Goal: Task Accomplishment & Management: Complete application form

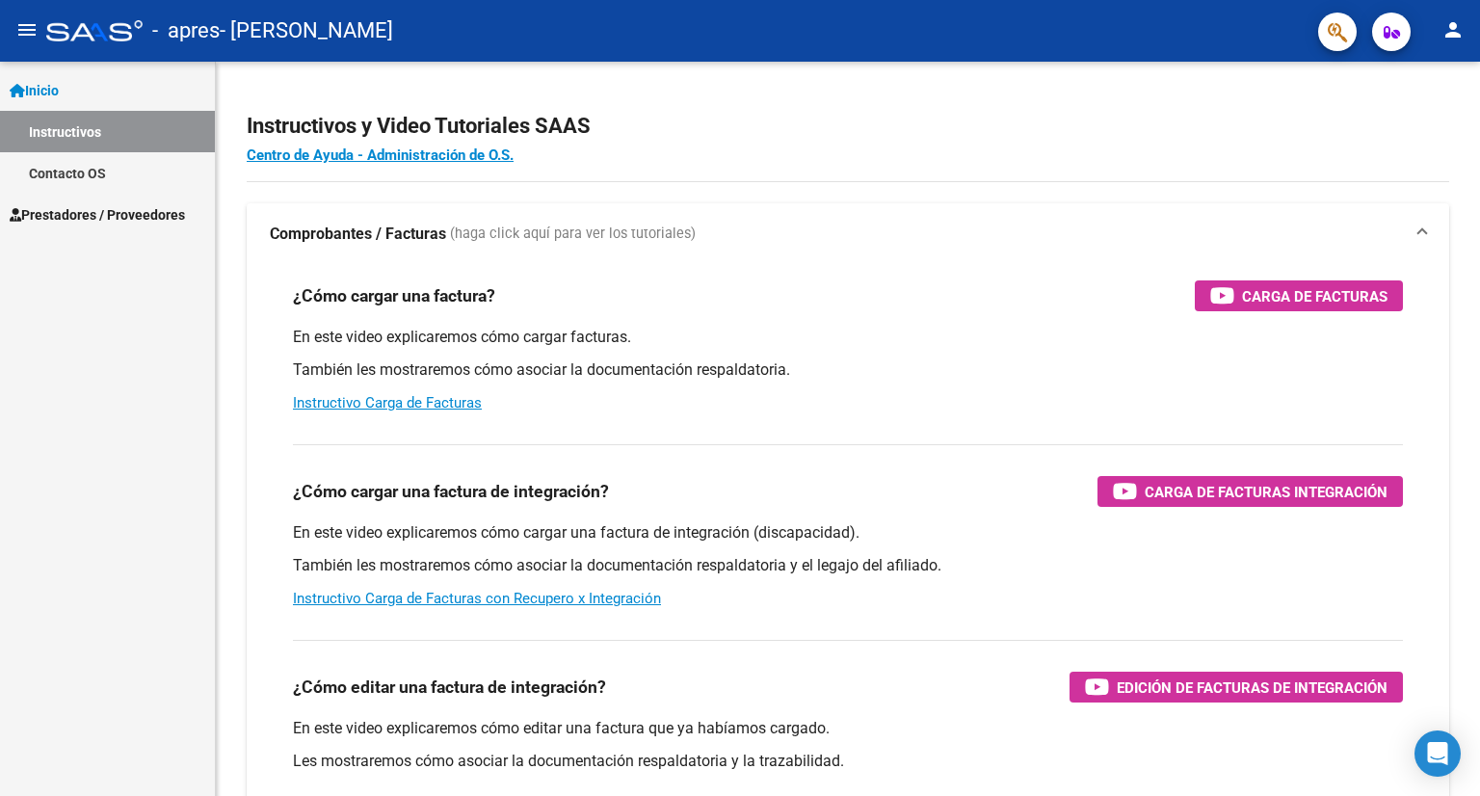
click at [143, 220] on span "Prestadores / Proveedores" at bounding box center [97, 214] width 175 height 21
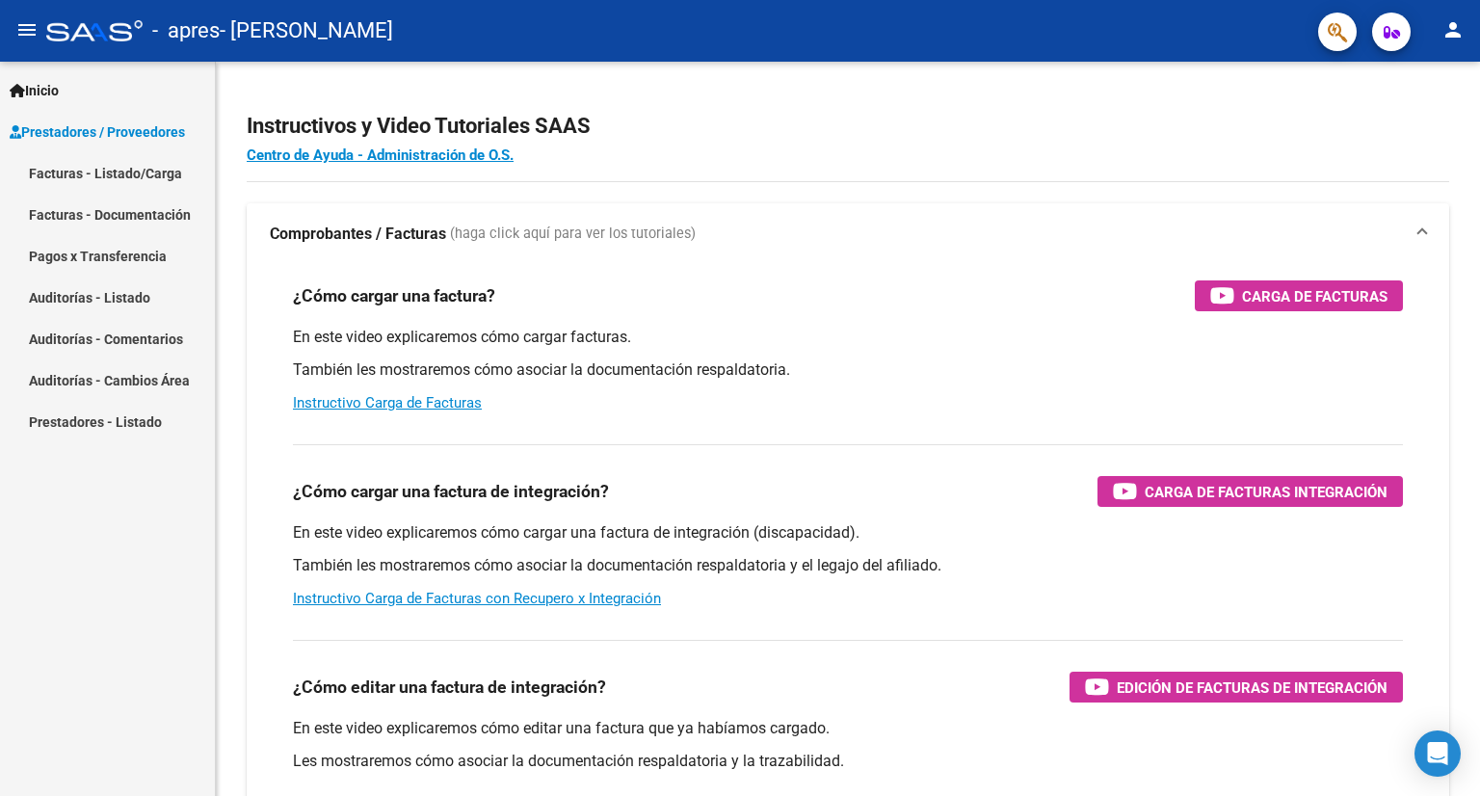
click at [128, 338] on link "Auditorías - Comentarios" at bounding box center [107, 338] width 215 height 41
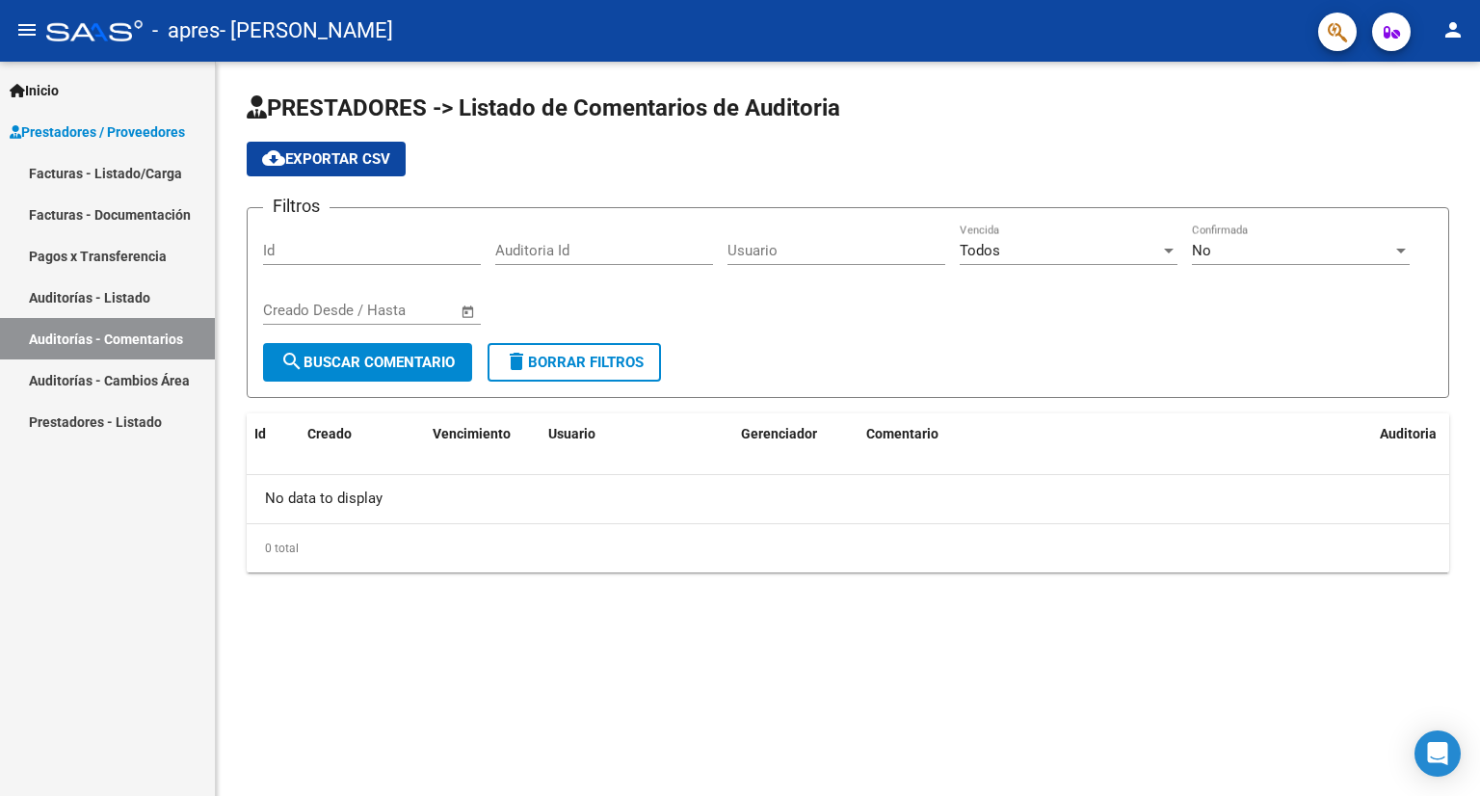
click at [115, 297] on link "Auditorías - Listado" at bounding box center [107, 297] width 215 height 41
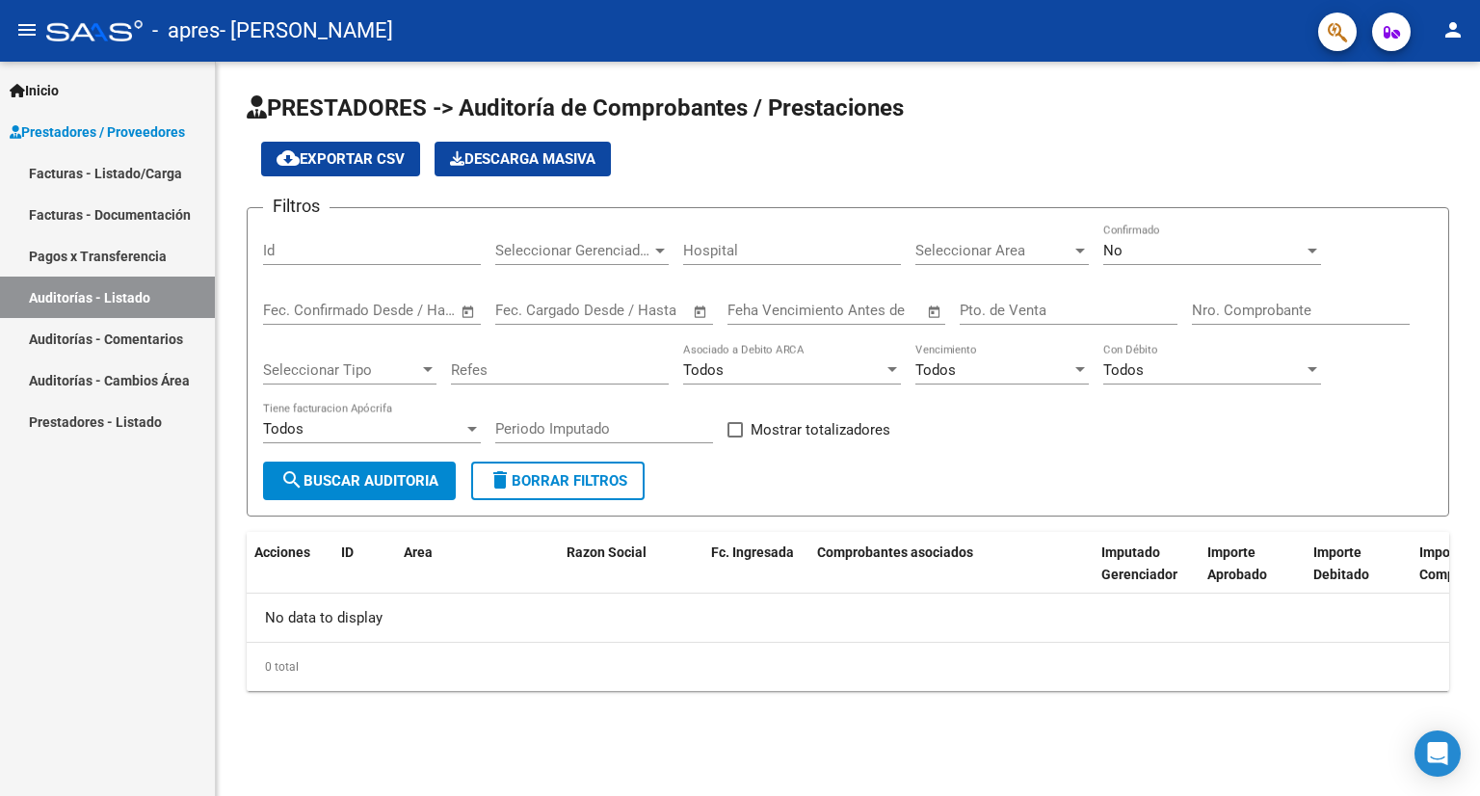
click at [112, 262] on link "Pagos x Transferencia" at bounding box center [107, 255] width 215 height 41
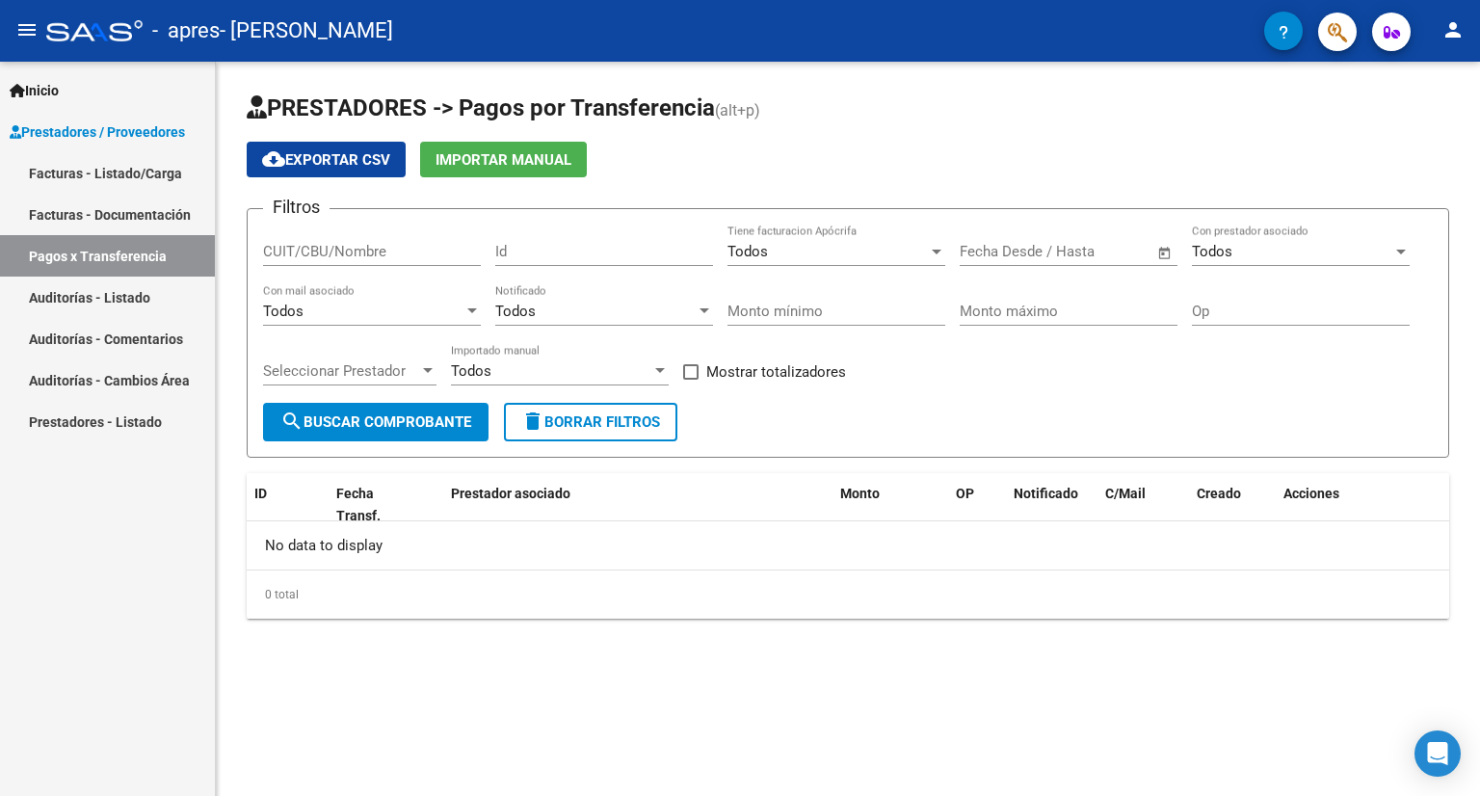
click at [172, 216] on link "Facturas - Documentación" at bounding box center [107, 214] width 215 height 41
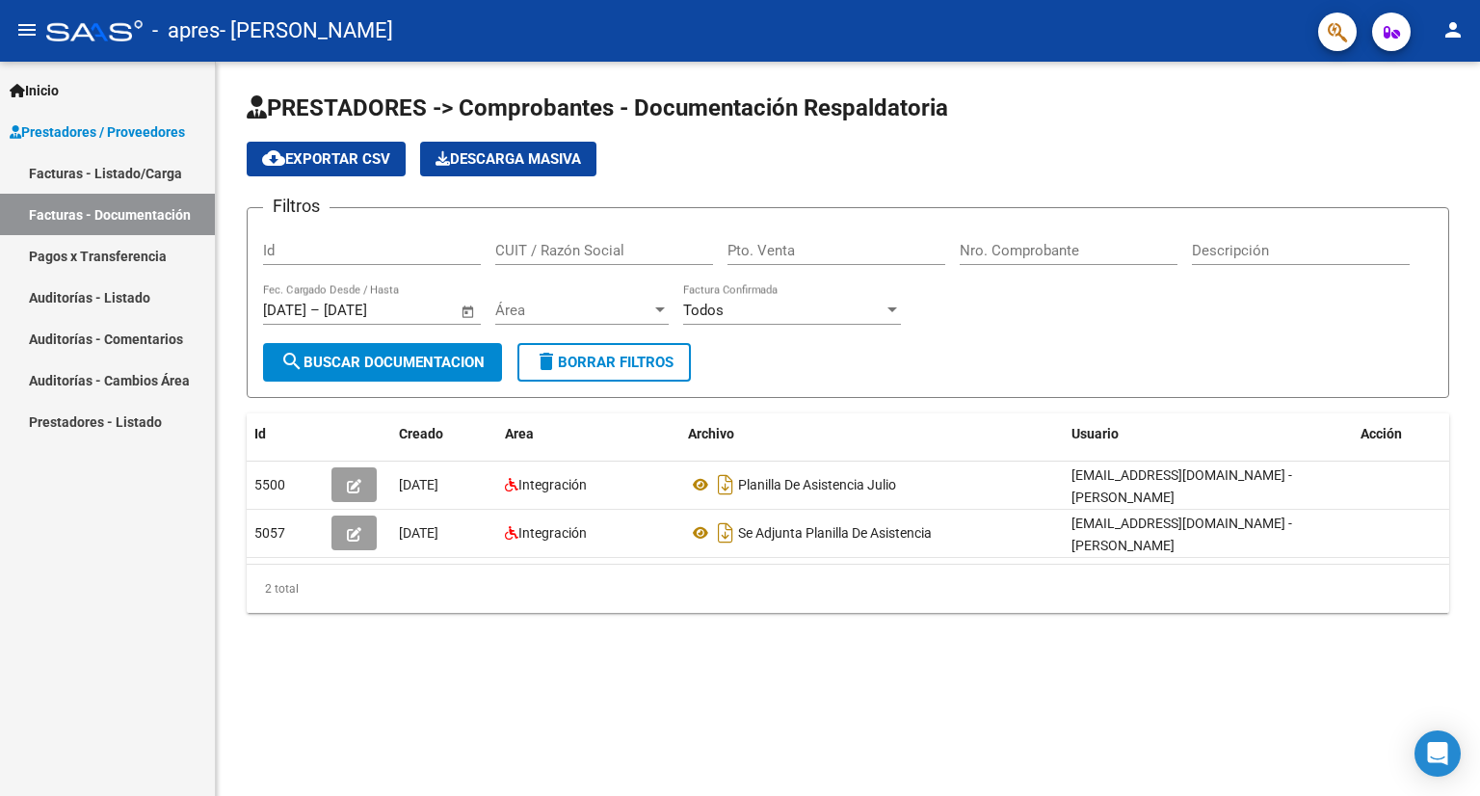
click at [89, 178] on link "Facturas - Listado/Carga" at bounding box center [107, 172] width 215 height 41
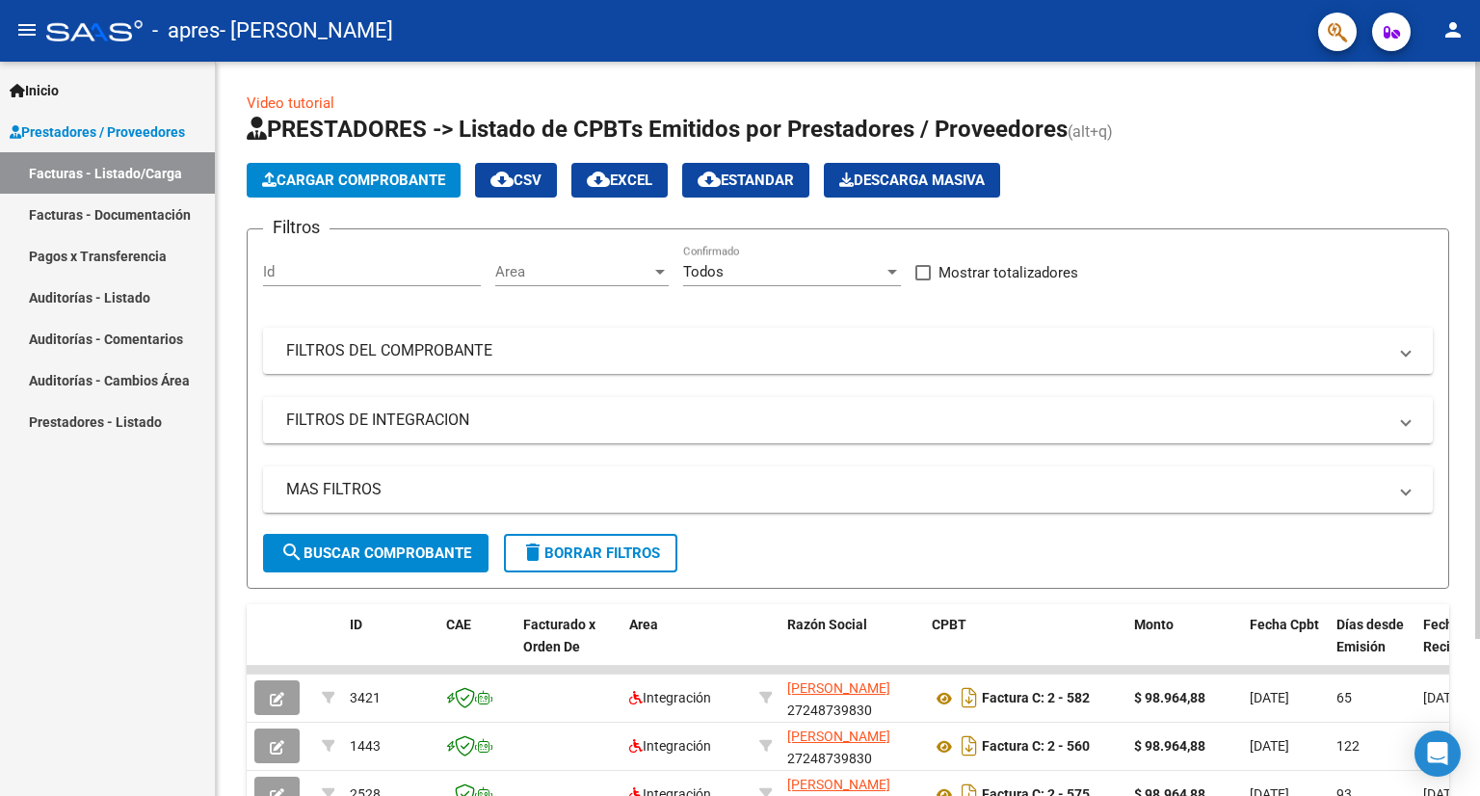
click at [381, 181] on span "Cargar Comprobante" at bounding box center [353, 180] width 183 height 17
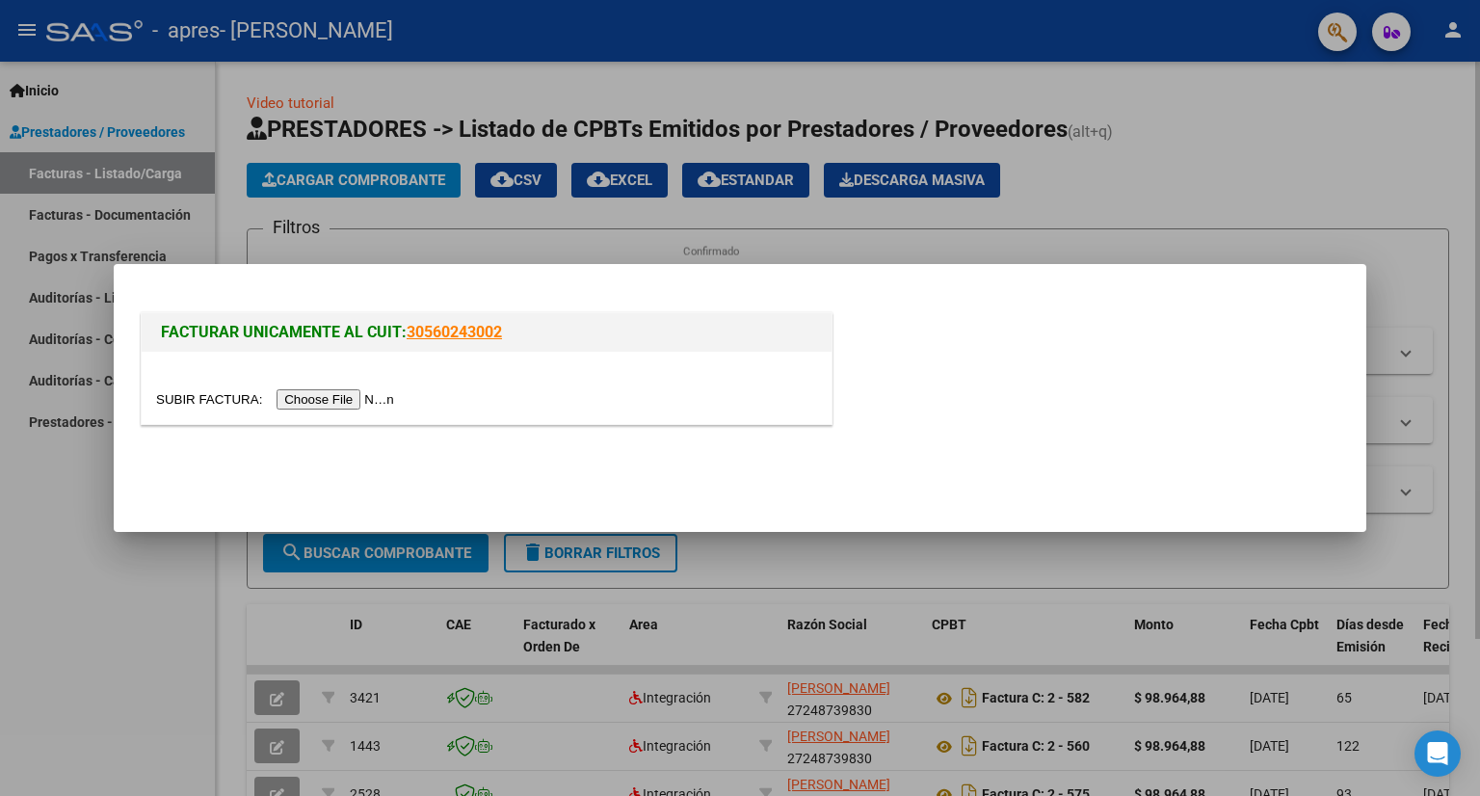
click at [351, 392] on input "file" at bounding box center [278, 399] width 244 height 20
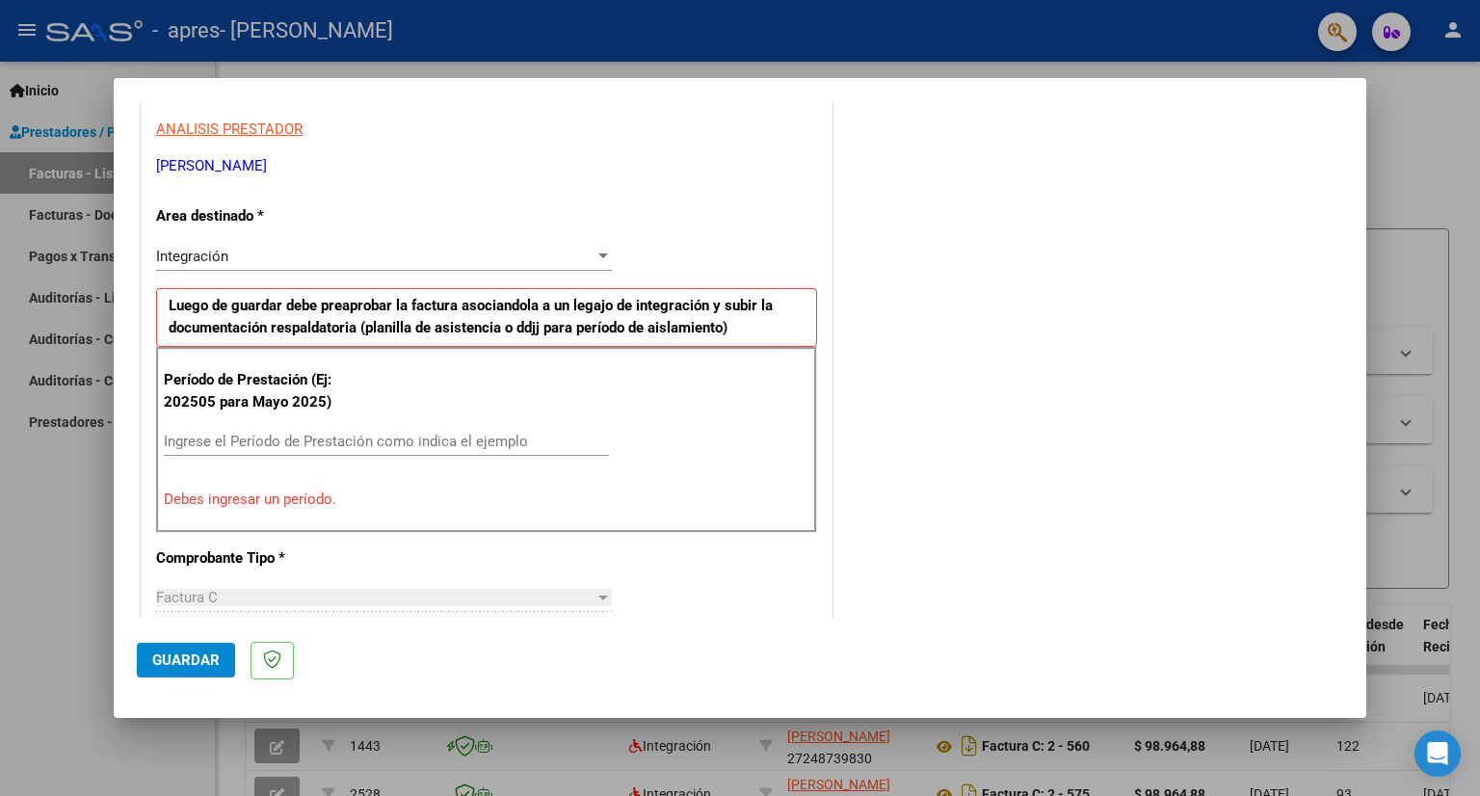
scroll to position [347, 0]
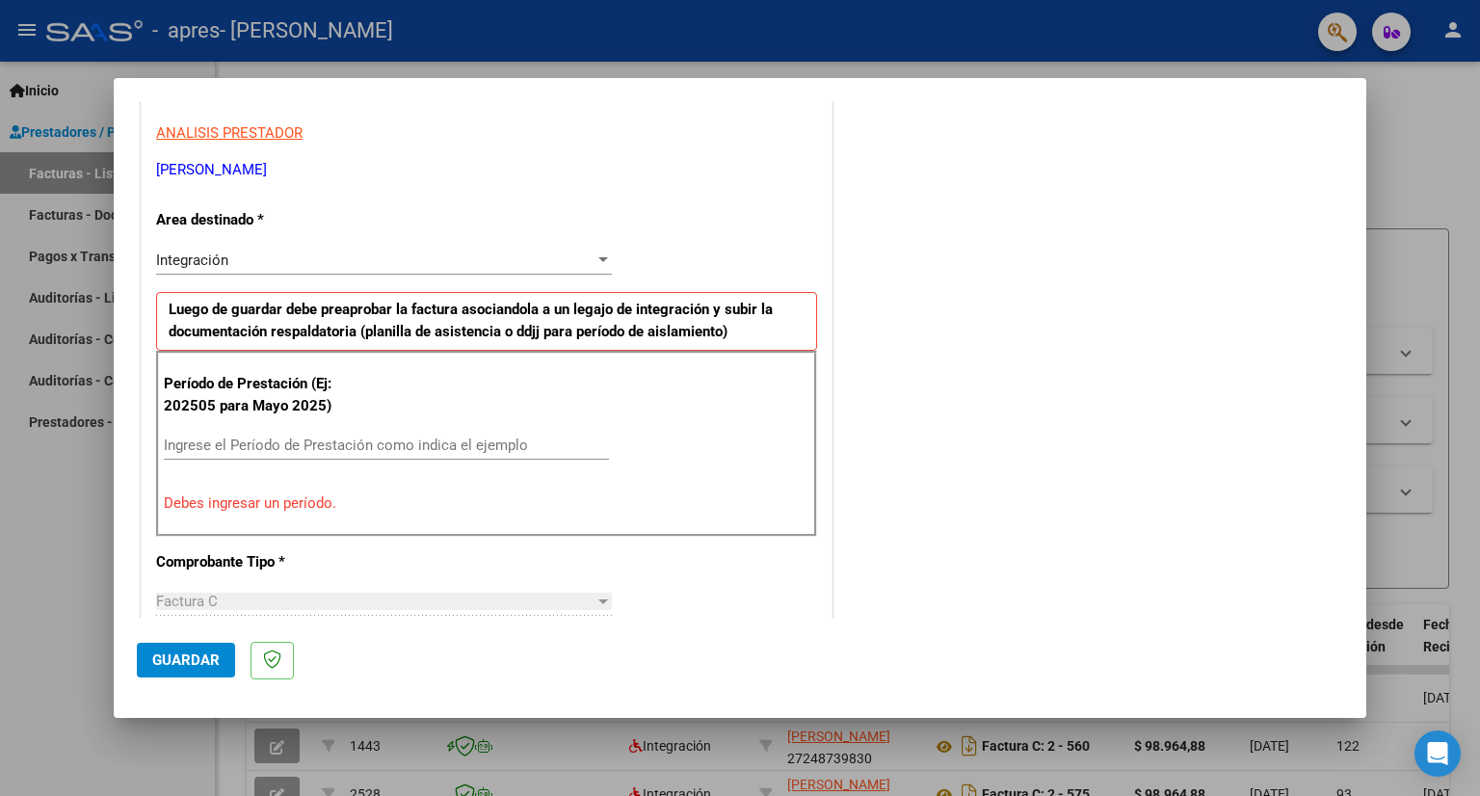
click at [462, 255] on div "Integración" at bounding box center [375, 259] width 438 height 17
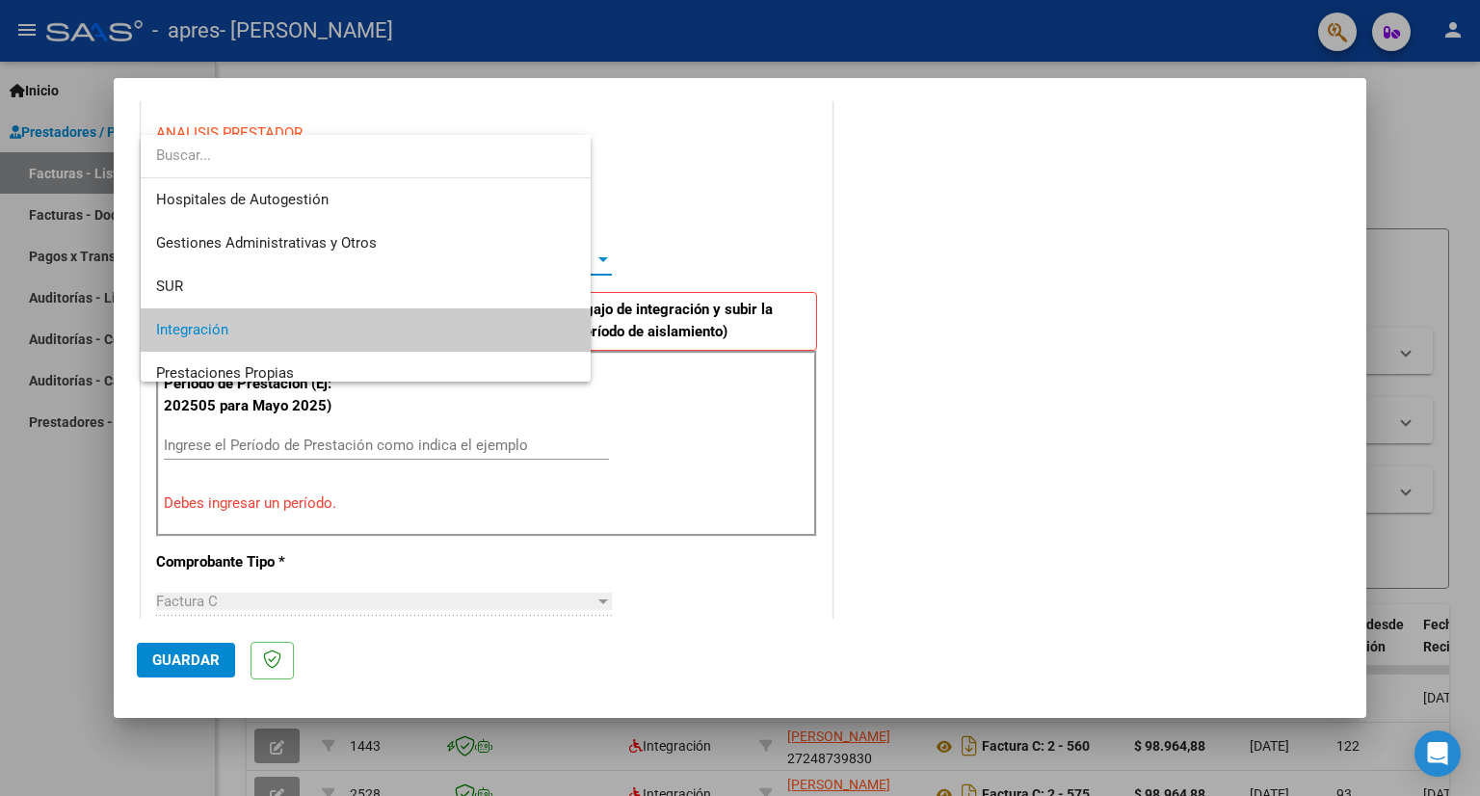
scroll to position [71, 0]
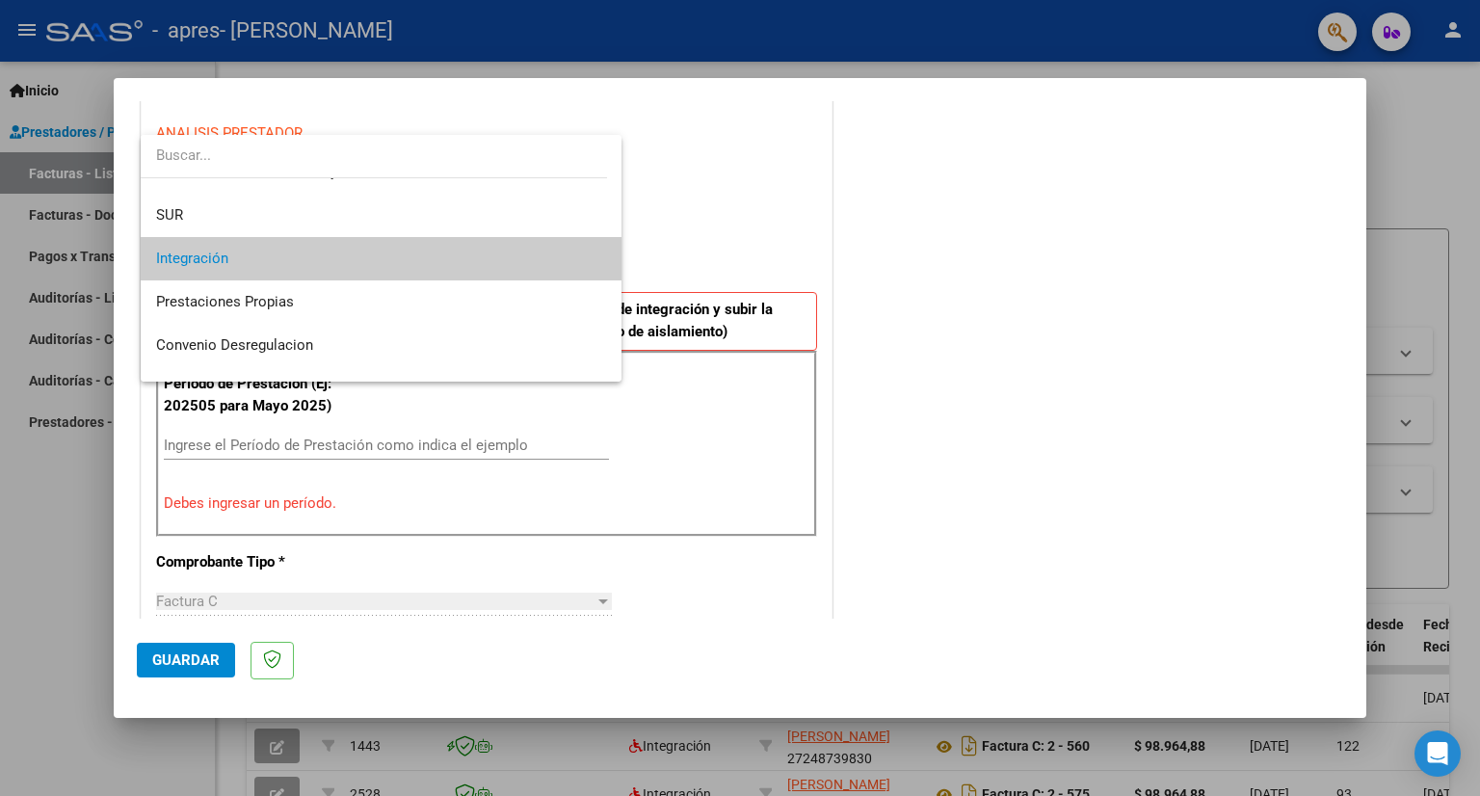
click at [235, 245] on span "Integración" at bounding box center [381, 258] width 451 height 43
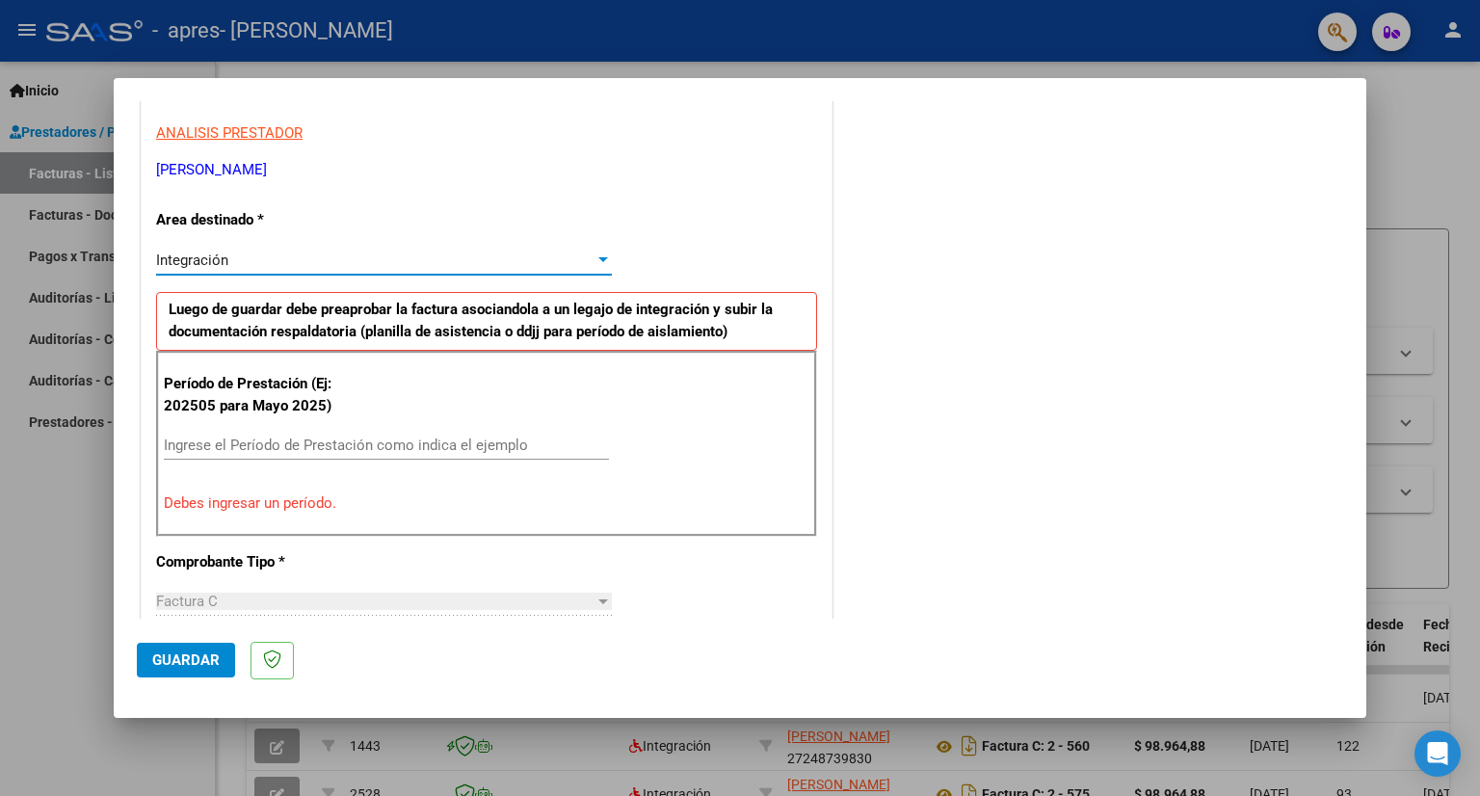
click at [273, 440] on input "Ingrese el Período de Prestación como indica el ejemplo" at bounding box center [386, 444] width 445 height 17
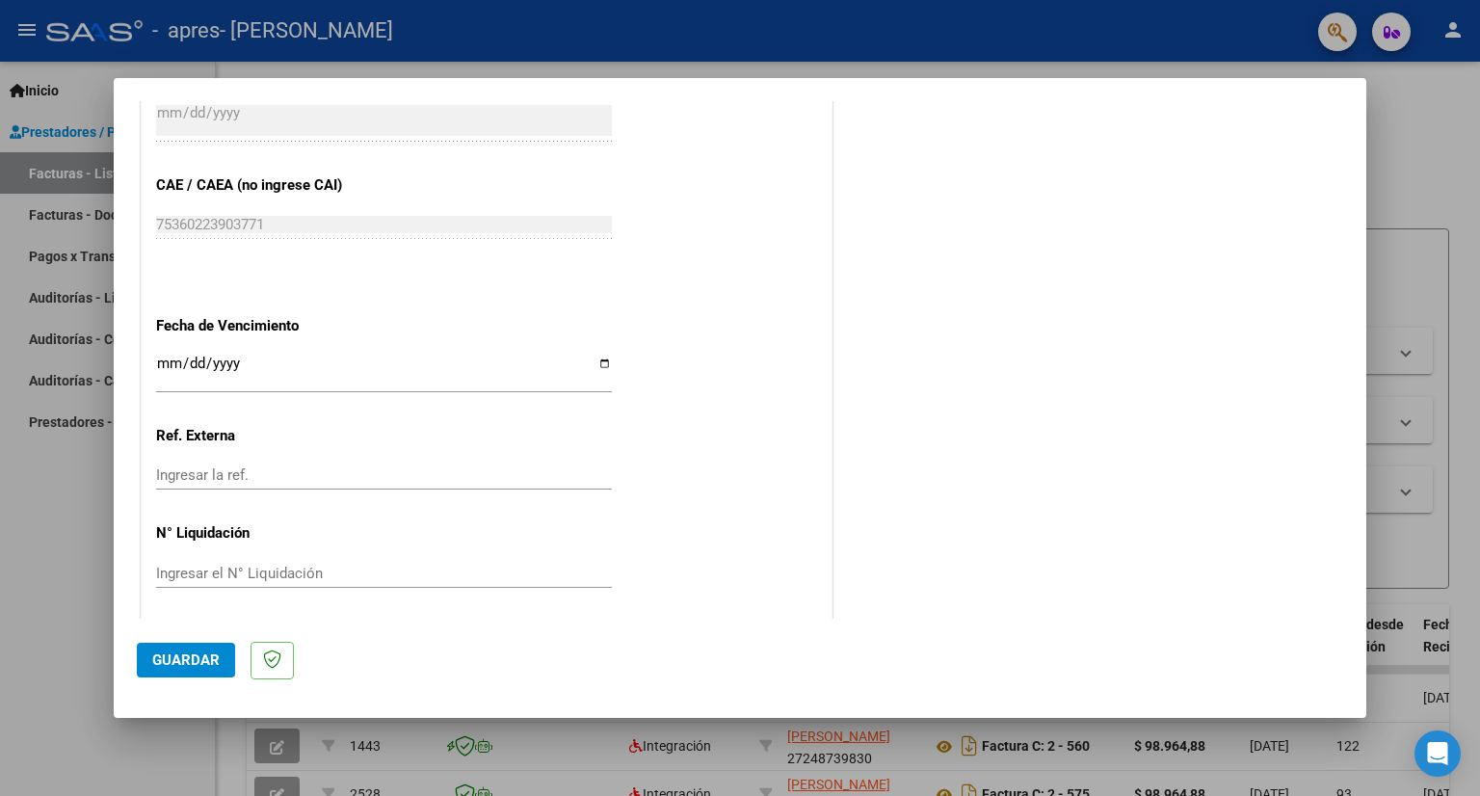
scroll to position [1175, 0]
type input "202508"
click at [189, 353] on input "Ingresar la fecha" at bounding box center [384, 368] width 456 height 31
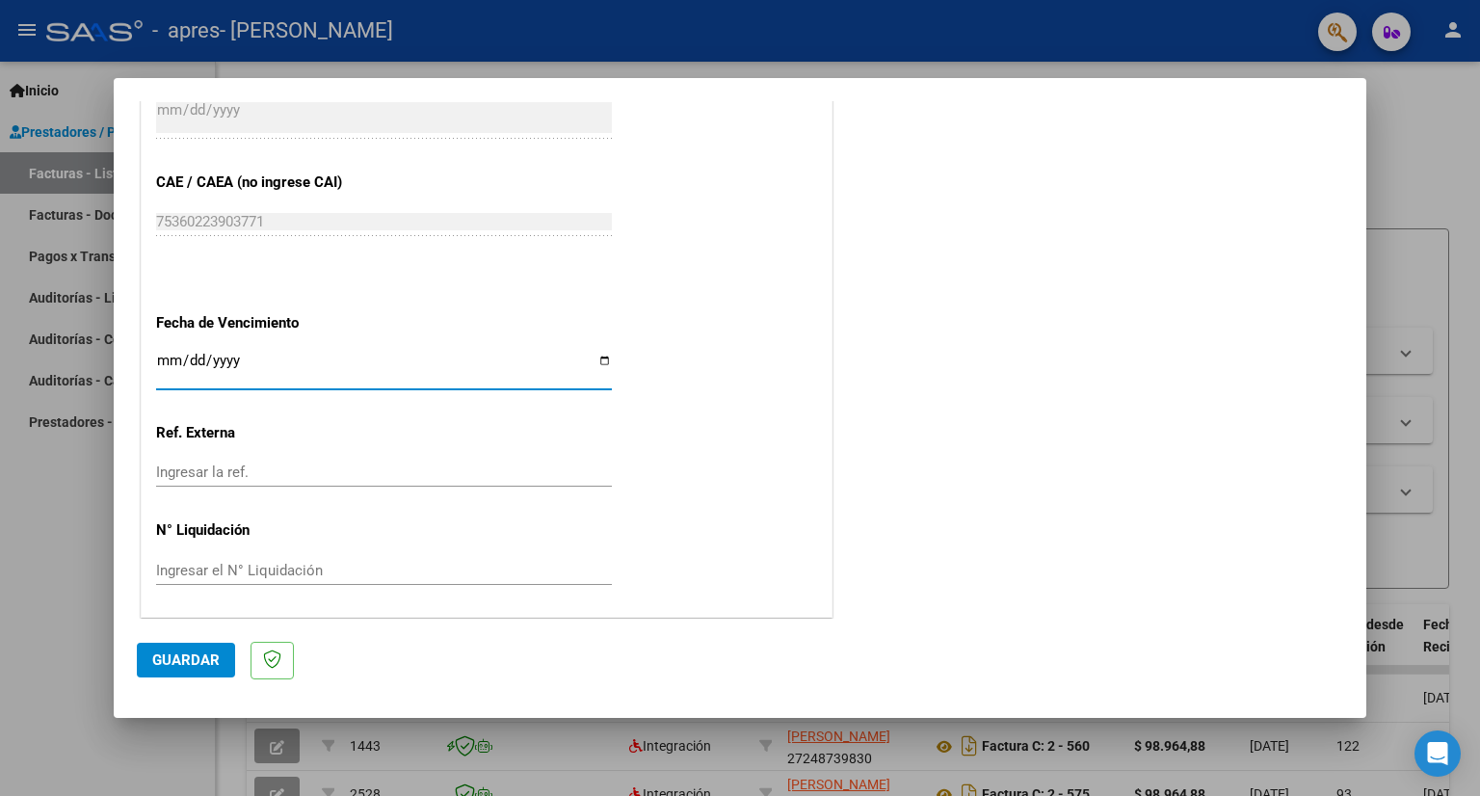
click at [167, 464] on input "Ingresar la ref." at bounding box center [384, 471] width 456 height 17
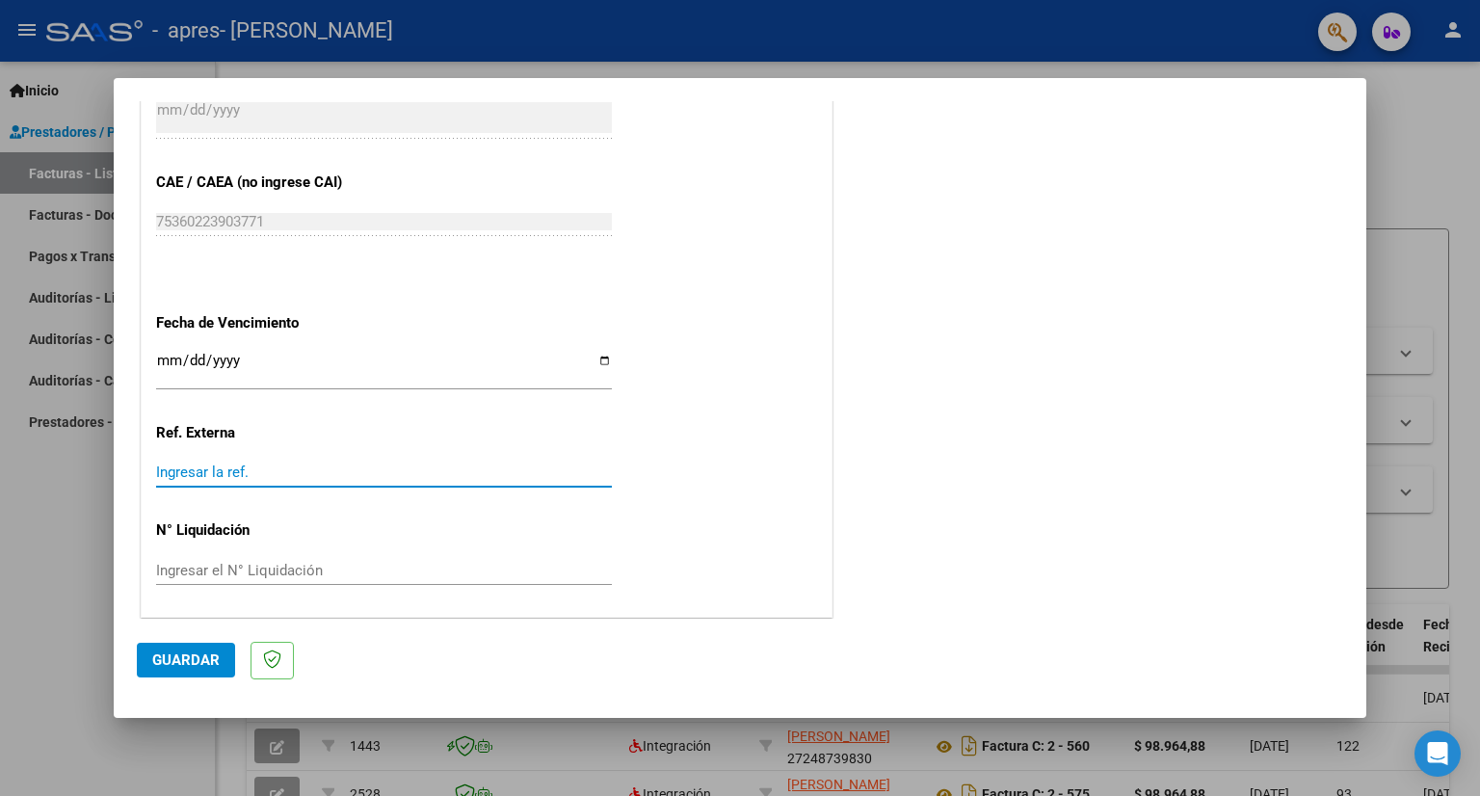
click at [204, 353] on input "Ingresar la fecha" at bounding box center [384, 368] width 456 height 31
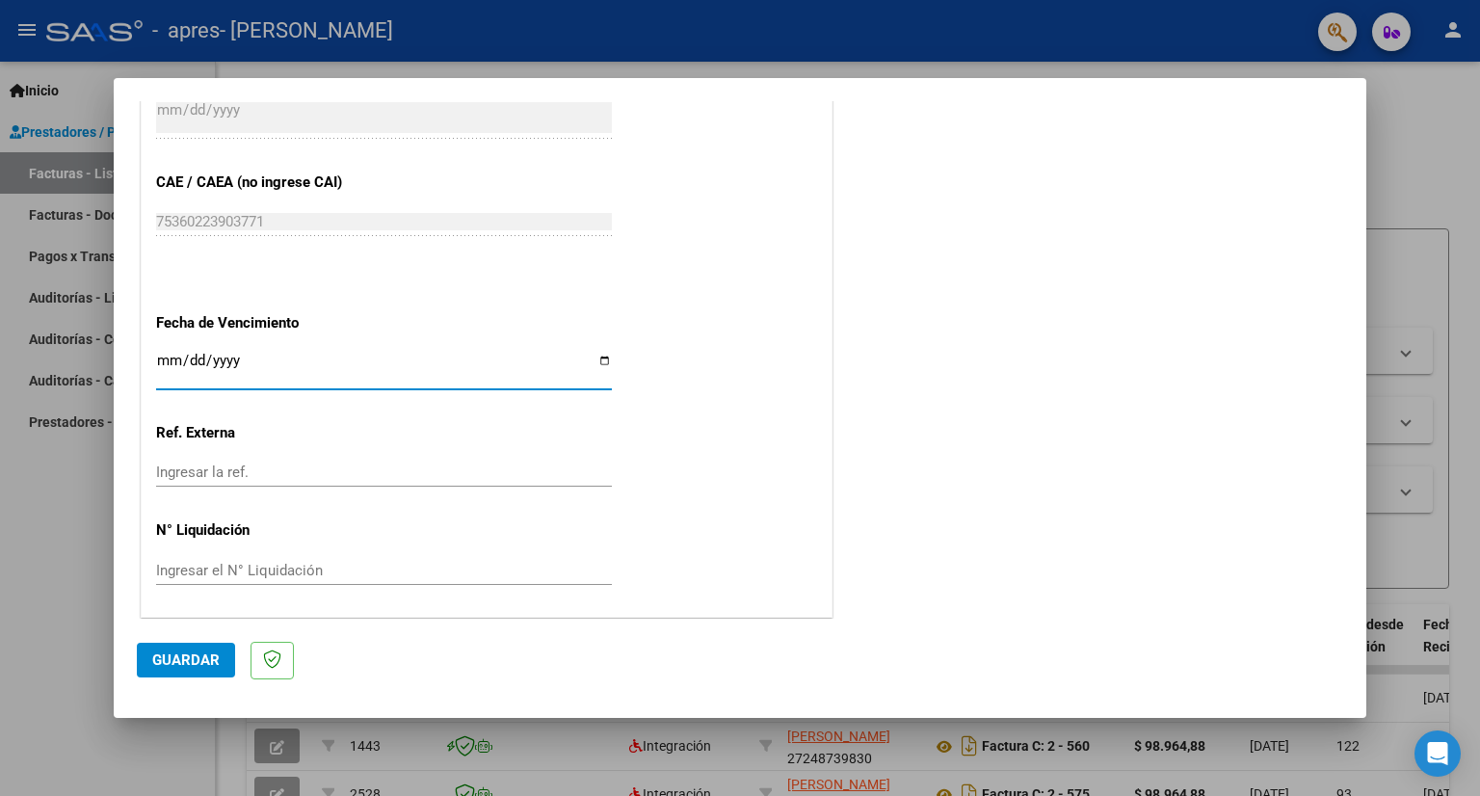
click at [163, 353] on input "Ingresar la fecha" at bounding box center [384, 368] width 456 height 31
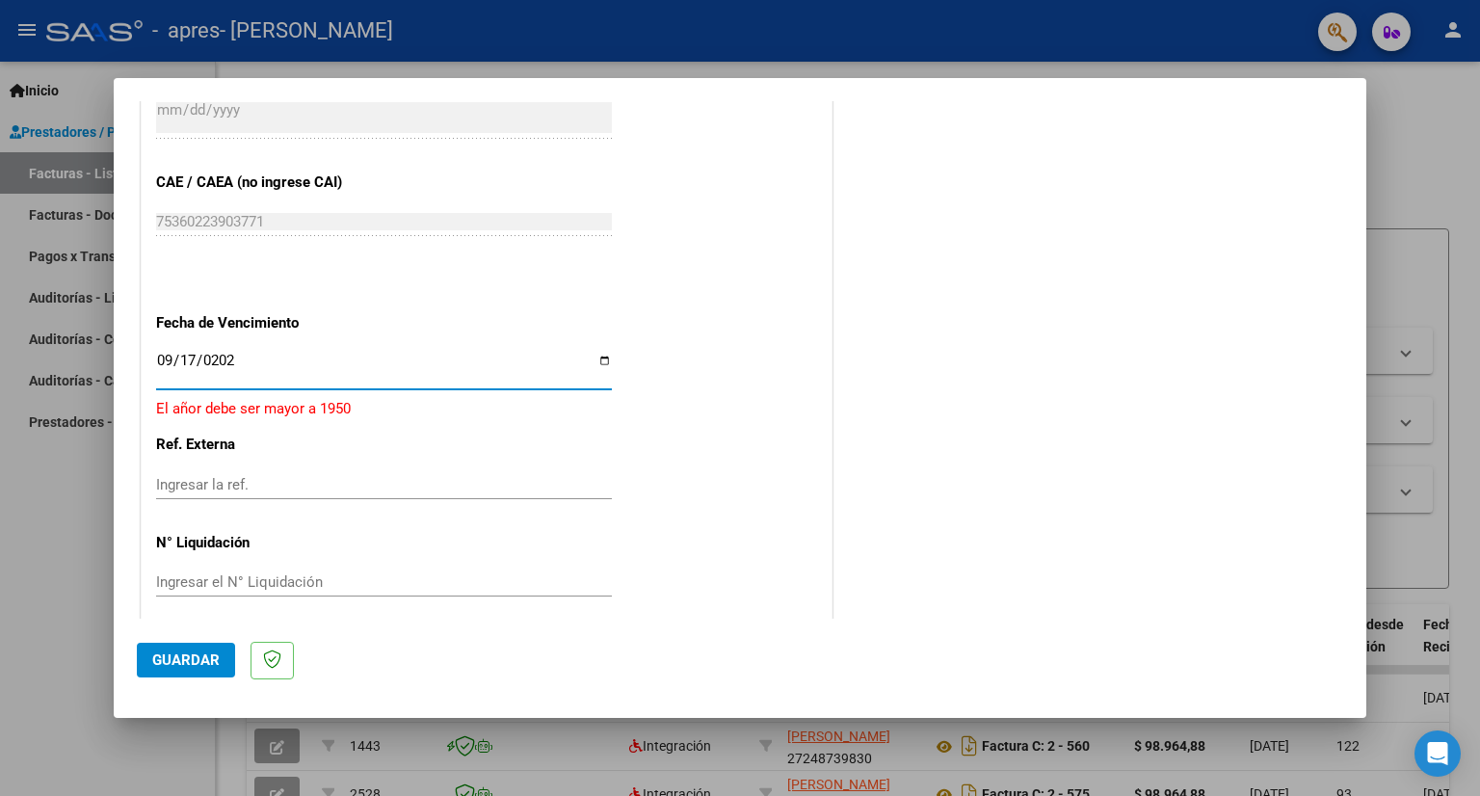
type input "[DATE]"
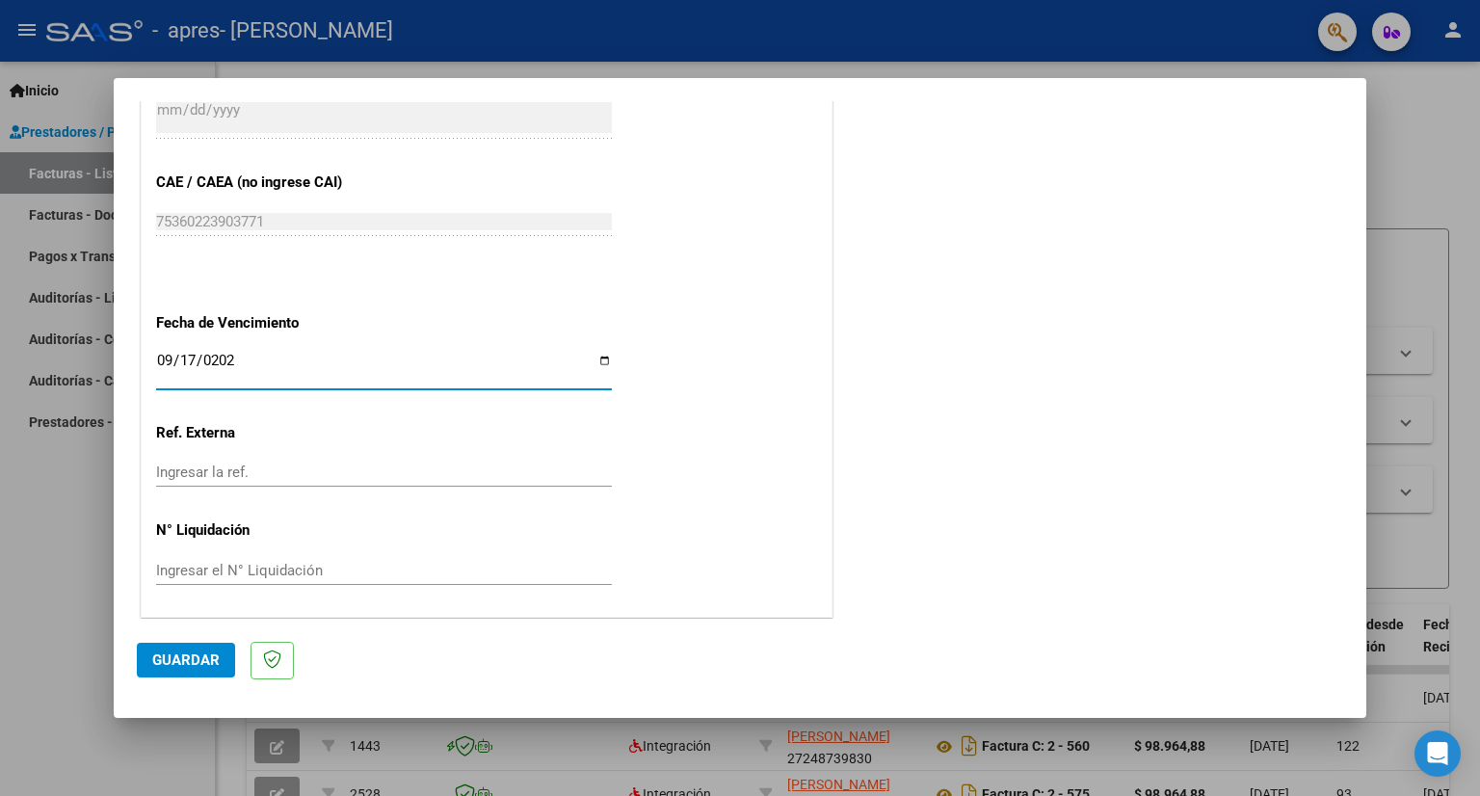
click at [189, 655] on span "Guardar" at bounding box center [185, 659] width 67 height 17
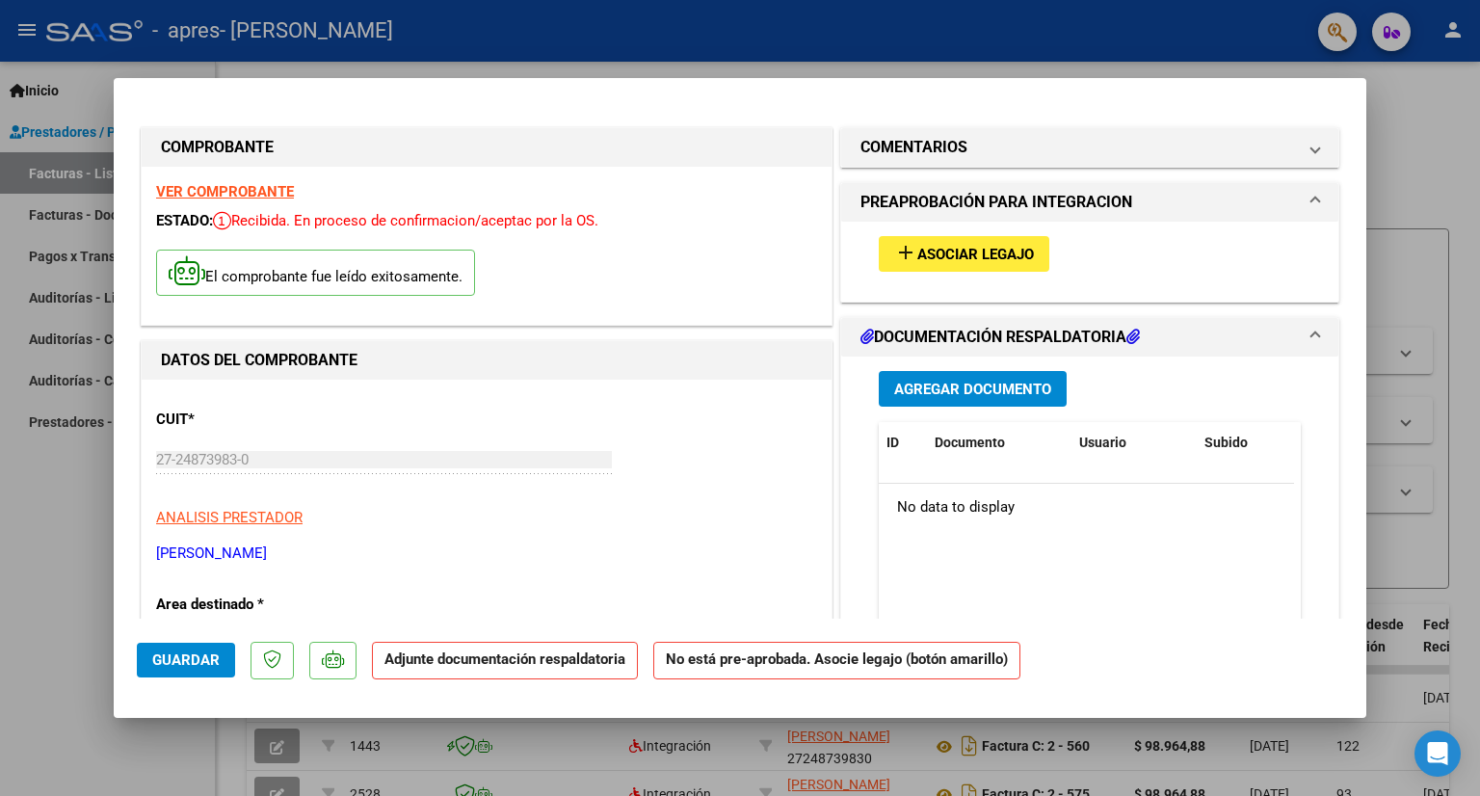
click at [989, 250] on span "Asociar Legajo" at bounding box center [975, 254] width 117 height 17
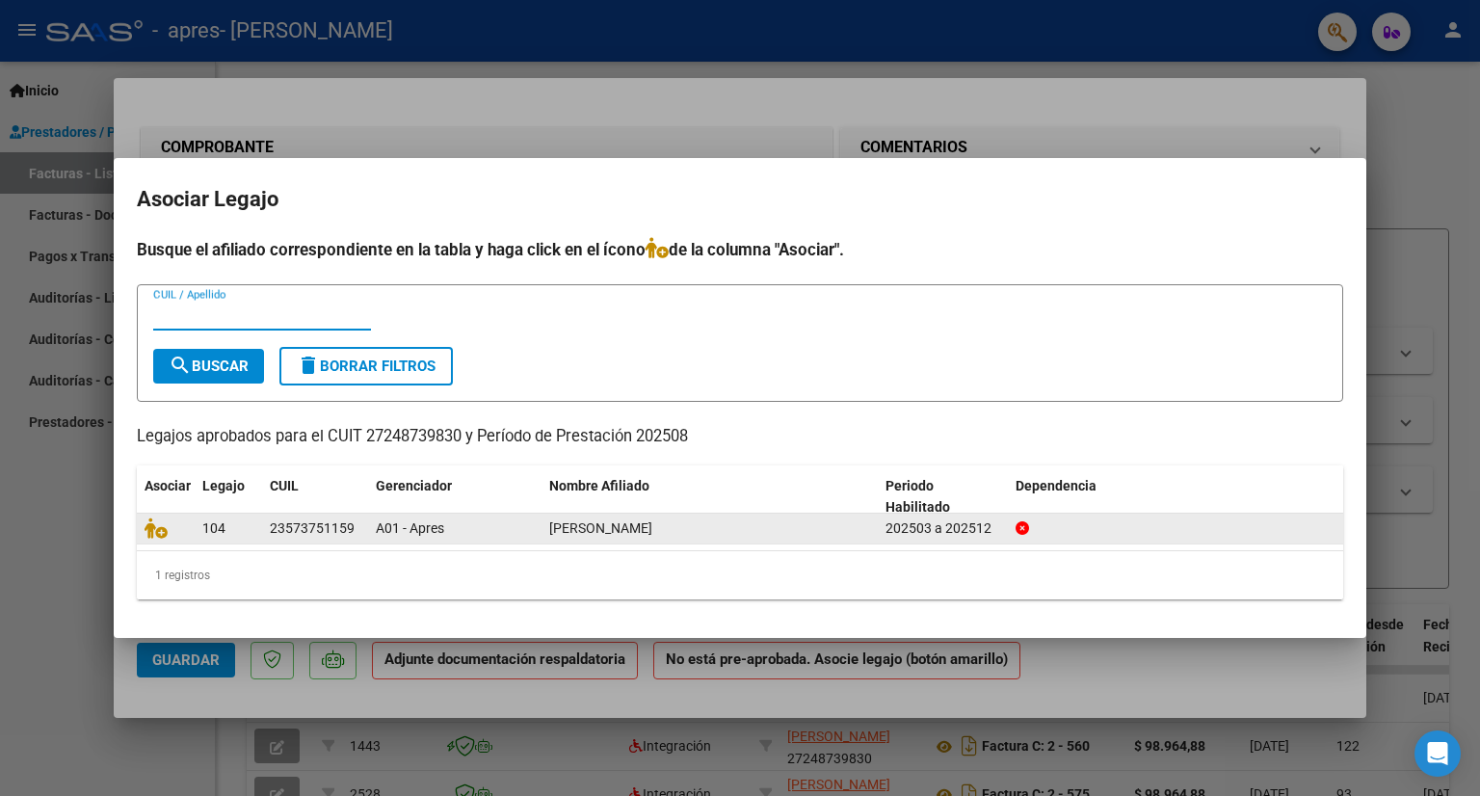
click at [304, 531] on div "23573751159" at bounding box center [312, 528] width 85 height 22
click at [305, 528] on div "23573751159" at bounding box center [312, 528] width 85 height 22
click at [305, 532] on div "23573751159" at bounding box center [312, 528] width 85 height 22
click at [641, 524] on span "[PERSON_NAME]" at bounding box center [600, 527] width 103 height 15
click at [652, 528] on span "[PERSON_NAME]" at bounding box center [600, 527] width 103 height 15
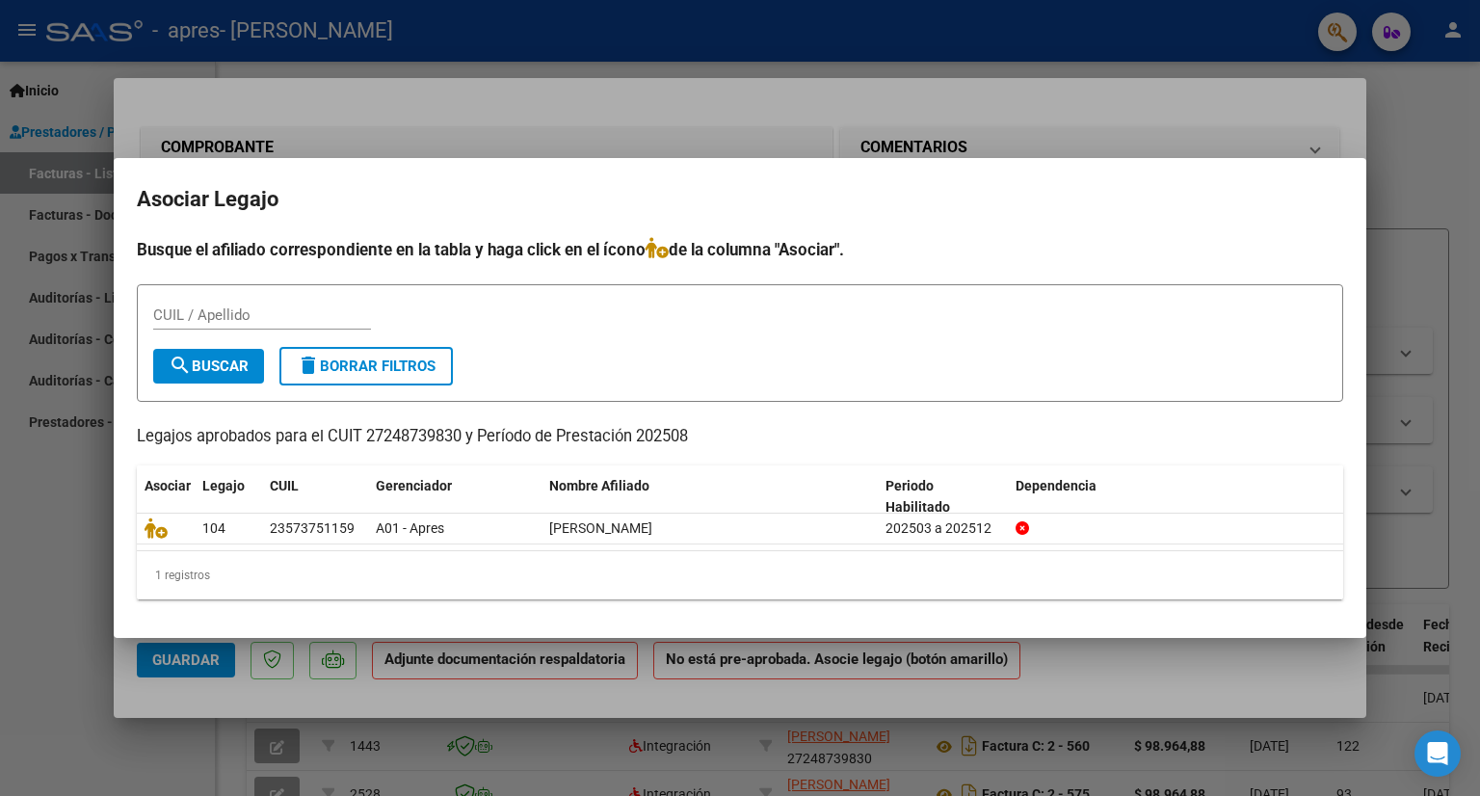
click at [174, 310] on input "CUIL / Apellido" at bounding box center [262, 314] width 218 height 17
type input "104"
click at [740, 98] on div at bounding box center [740, 398] width 1480 height 796
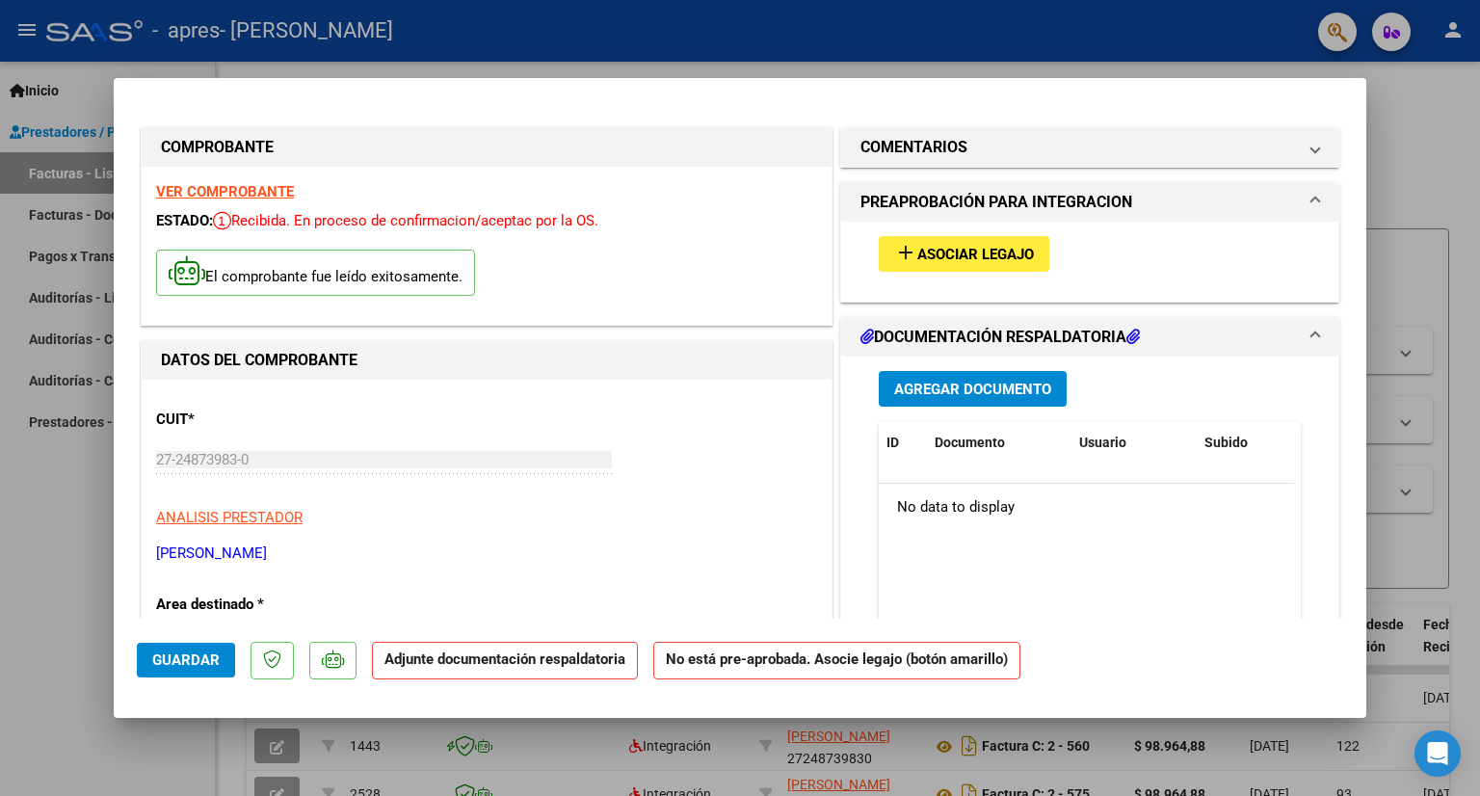
click at [978, 514] on div "No data to display" at bounding box center [1086, 508] width 415 height 48
click at [1027, 252] on button "add Asociar Legajo" at bounding box center [964, 254] width 171 height 36
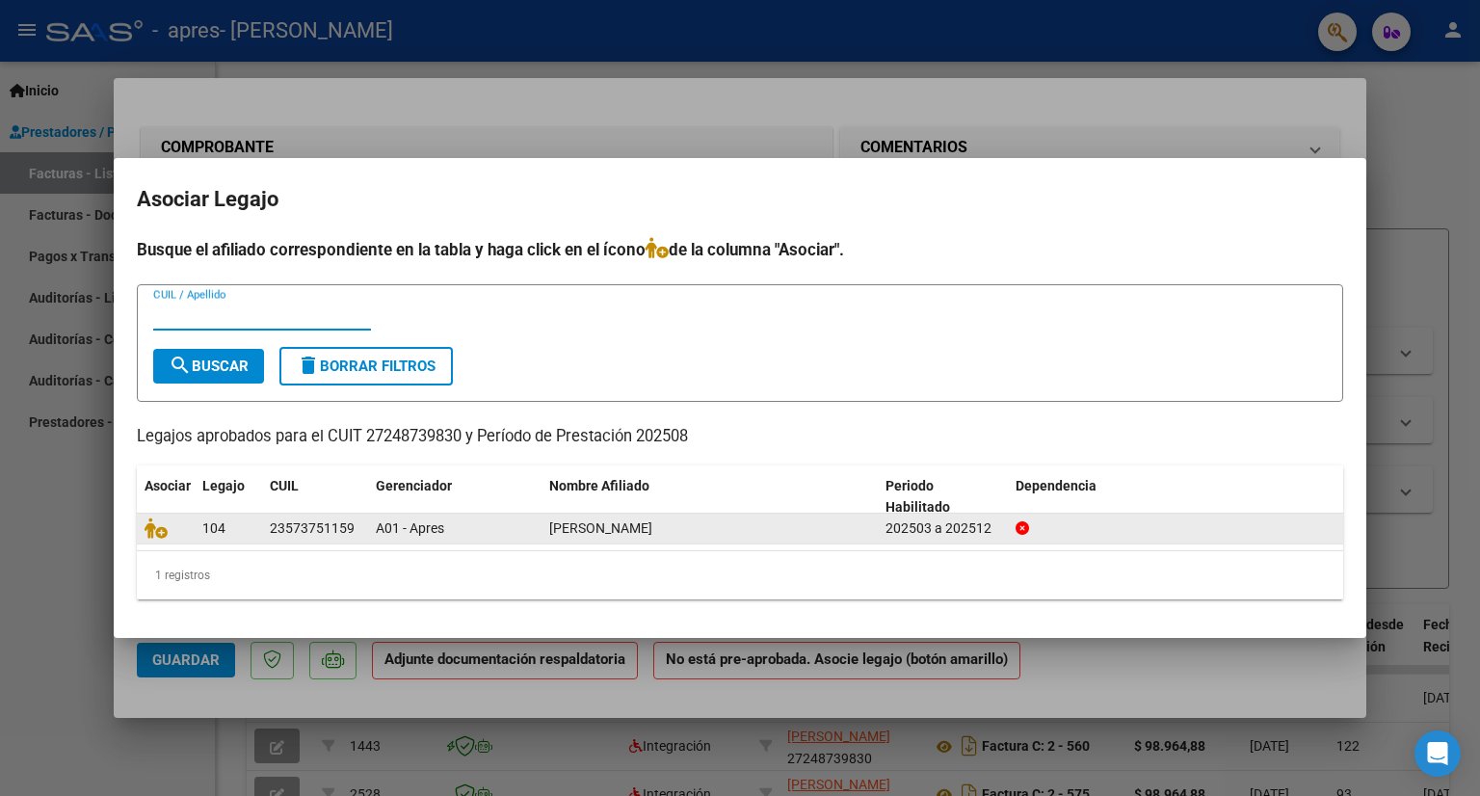
click at [926, 528] on div "202503 a 202512" at bounding box center [942, 528] width 115 height 22
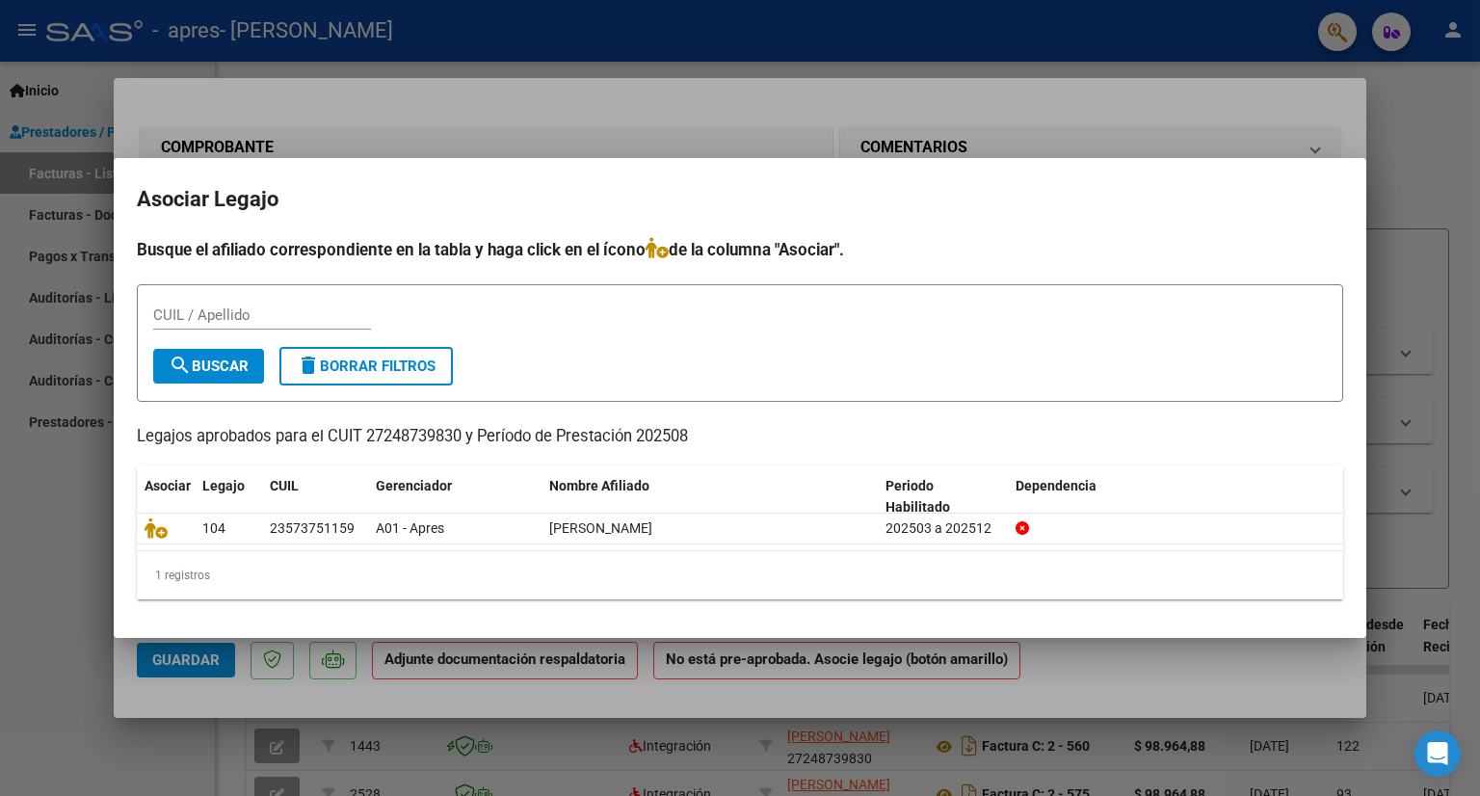
click at [571, 431] on p "Legajos aprobados para el CUIT 27248739830 y Período de Prestación 202508" at bounding box center [740, 437] width 1206 height 24
click at [243, 310] on input "CUIL / Apellido" at bounding box center [262, 314] width 218 height 17
type input "23573751159"
click at [213, 363] on span "search Buscar" at bounding box center [209, 365] width 80 height 17
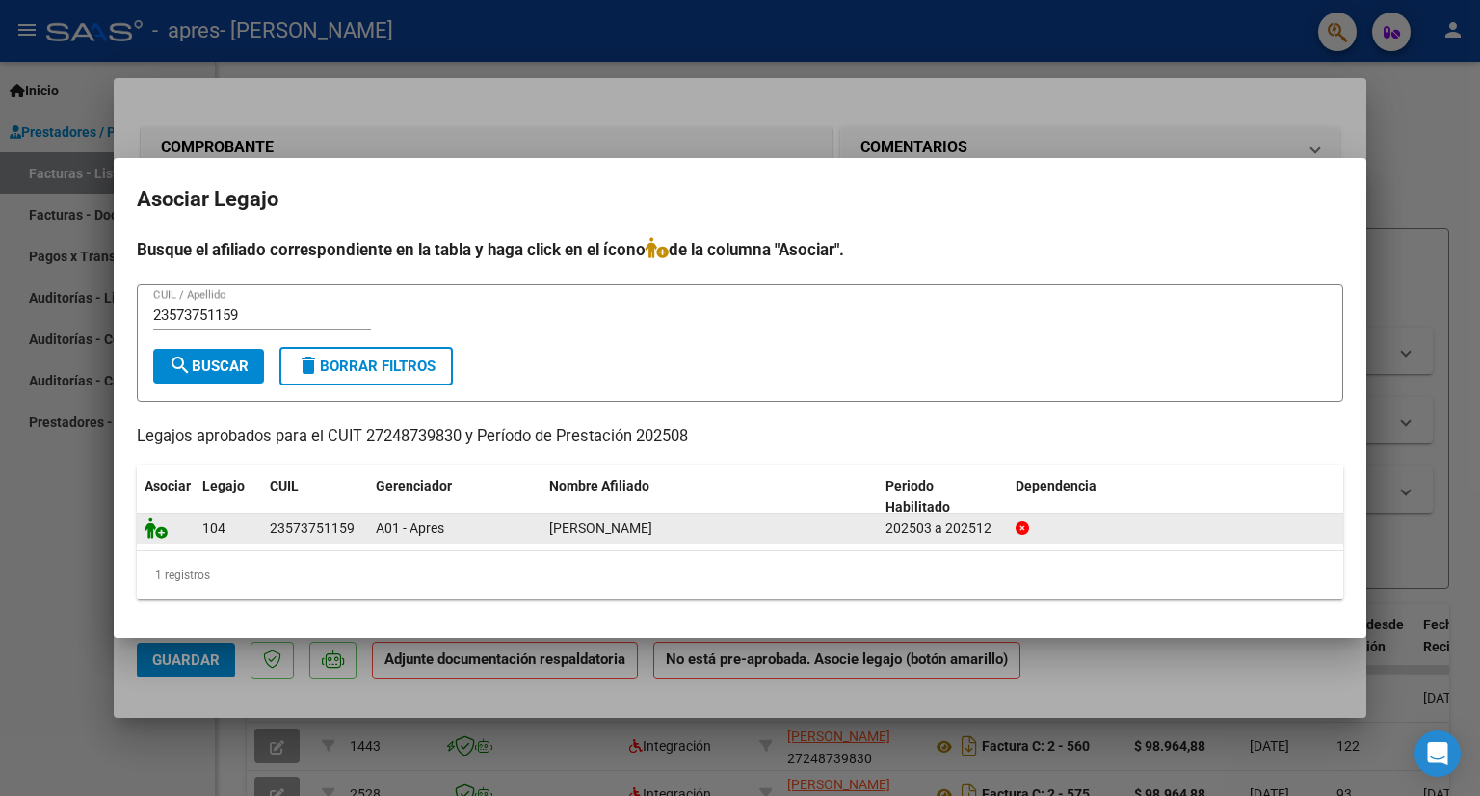
click at [165, 518] on icon at bounding box center [156, 527] width 23 height 21
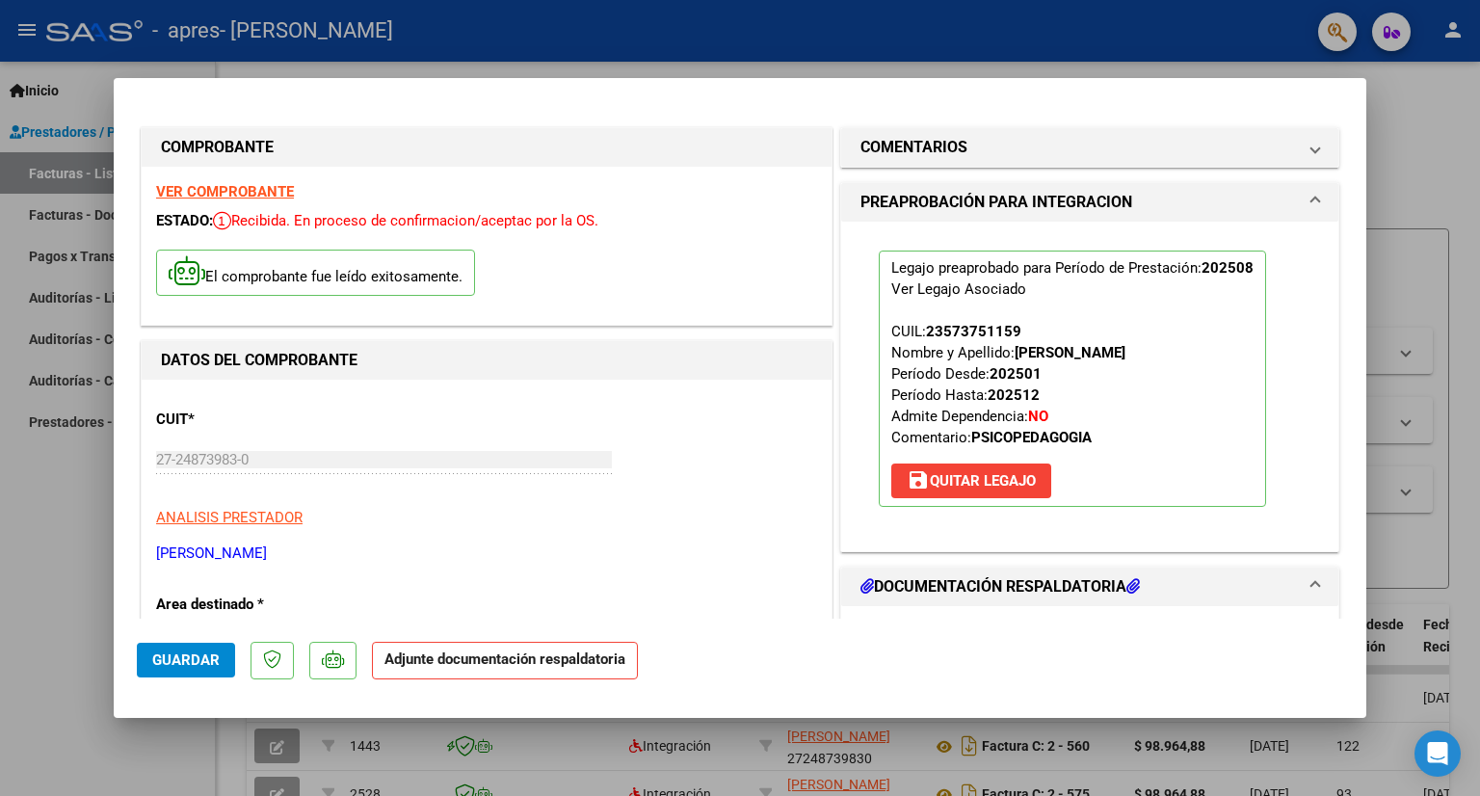
click at [1047, 587] on h1 "DOCUMENTACIÓN RESPALDATORIA" at bounding box center [999, 586] width 279 height 23
click at [1160, 586] on mat-panel-title "DOCUMENTACIÓN RESPALDATORIA" at bounding box center [1078, 586] width 436 height 23
click at [860, 586] on icon at bounding box center [866, 585] width 13 height 15
click at [1311, 586] on span at bounding box center [1315, 586] width 8 height 23
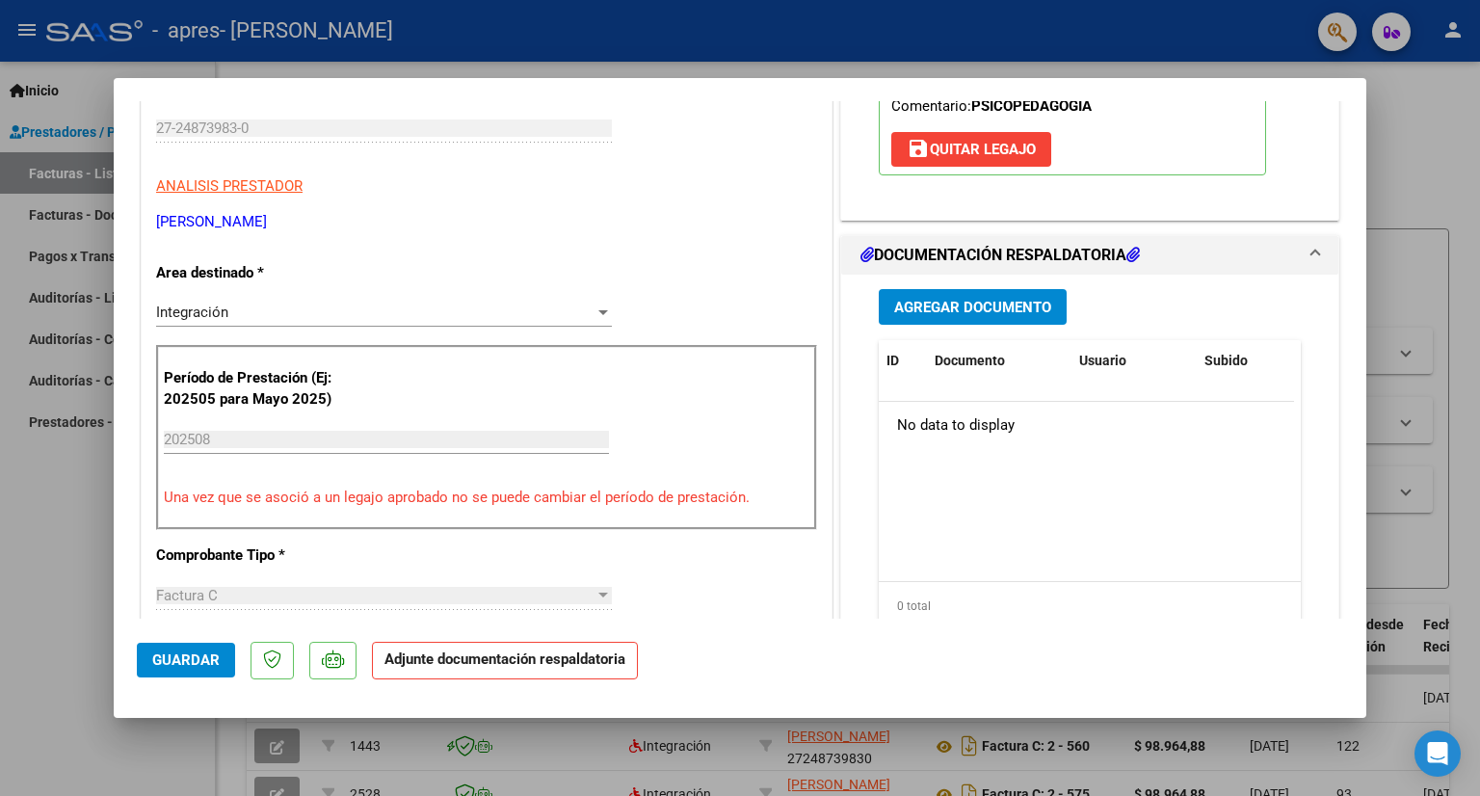
scroll to position [332, 0]
click at [975, 298] on span "Agregar Documento" at bounding box center [972, 306] width 157 height 17
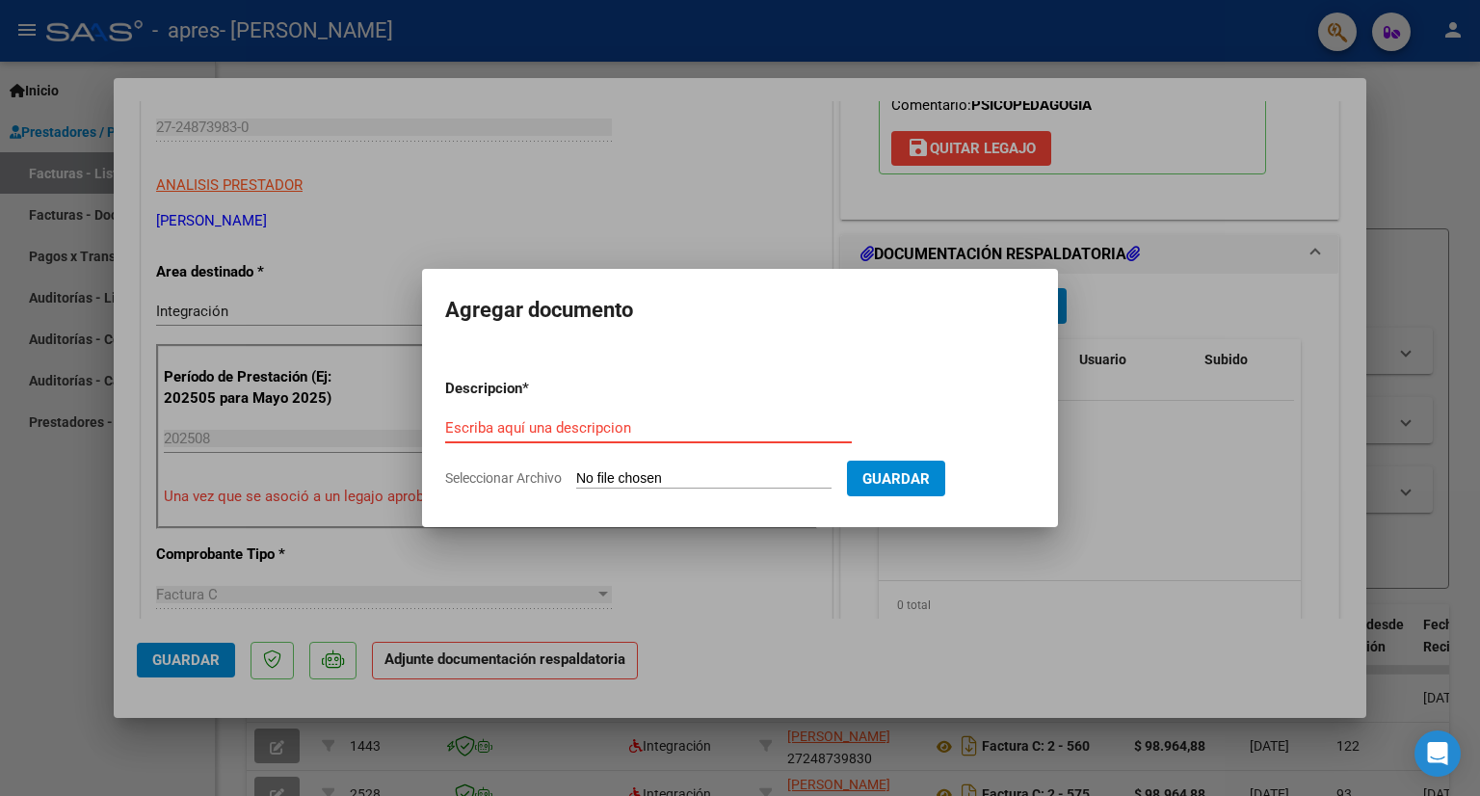
click at [632, 477] on input "Seleccionar Archivo" at bounding box center [703, 479] width 255 height 18
type input "C:\fakepath\20250905_170434.jpg"
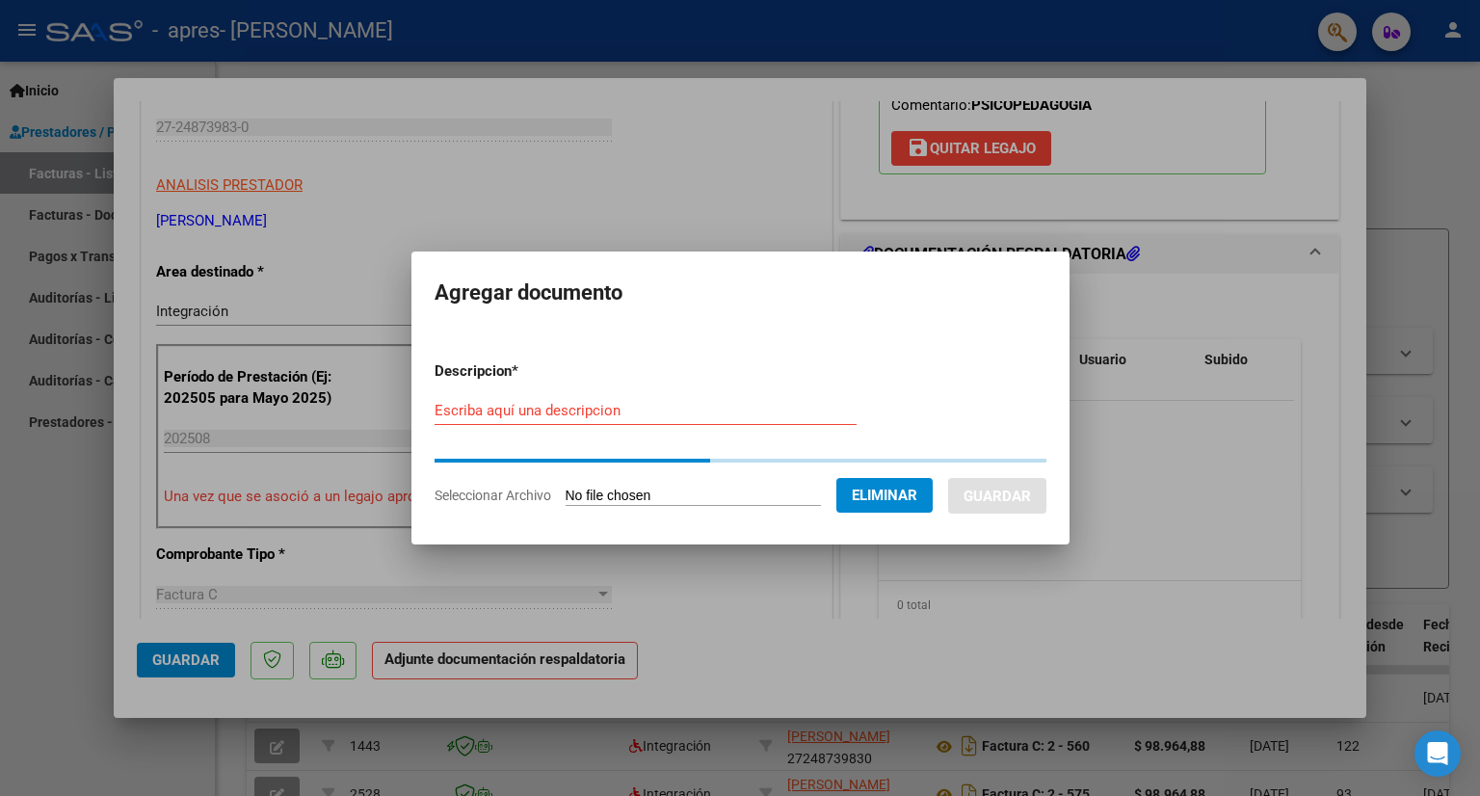
click at [473, 408] on input "Escriba aquí una descripcion" at bounding box center [646, 410] width 422 height 17
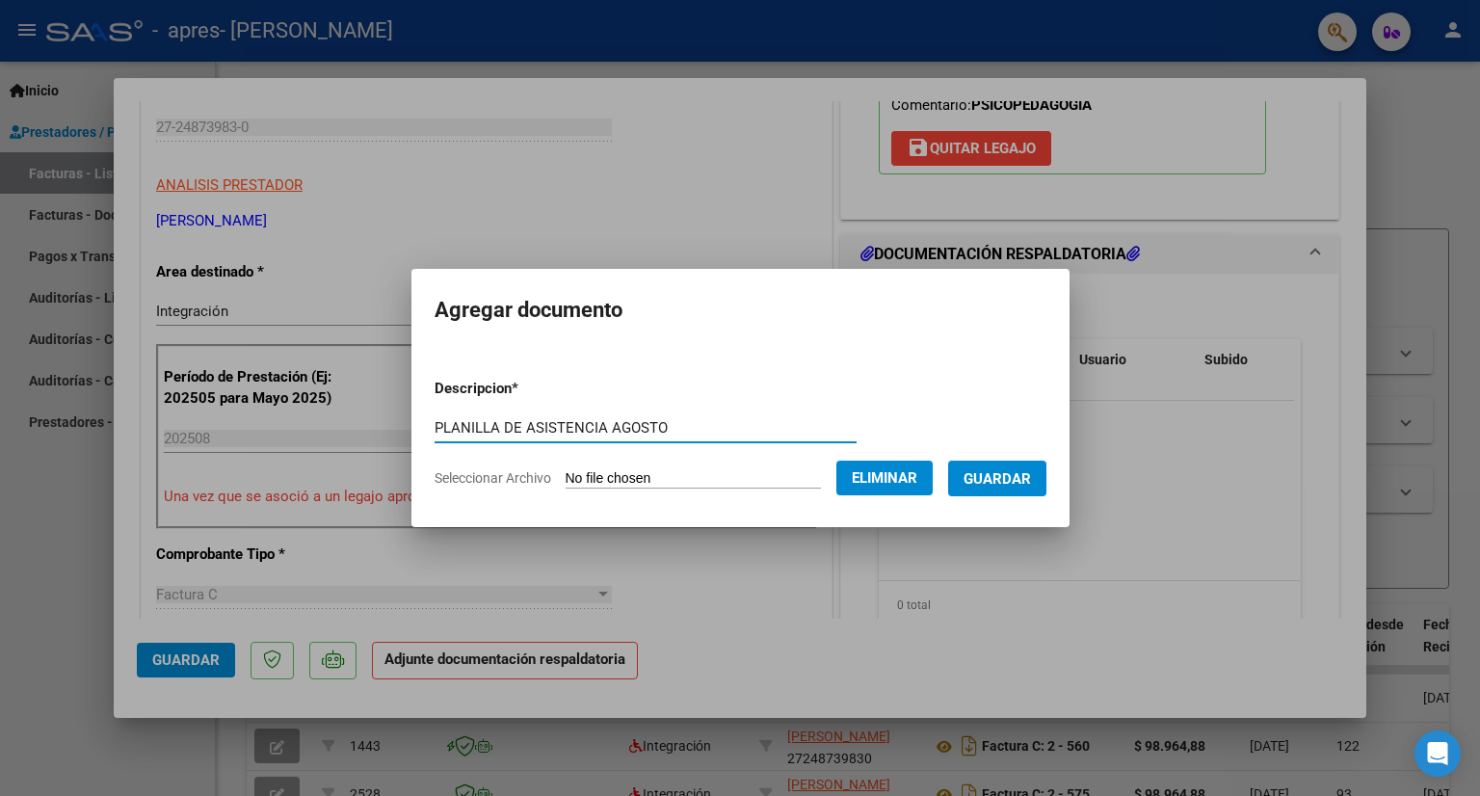
type input "PLANILLA DE ASISTENCIA AGOSTO"
click at [1019, 476] on span "Guardar" at bounding box center [997, 478] width 67 height 17
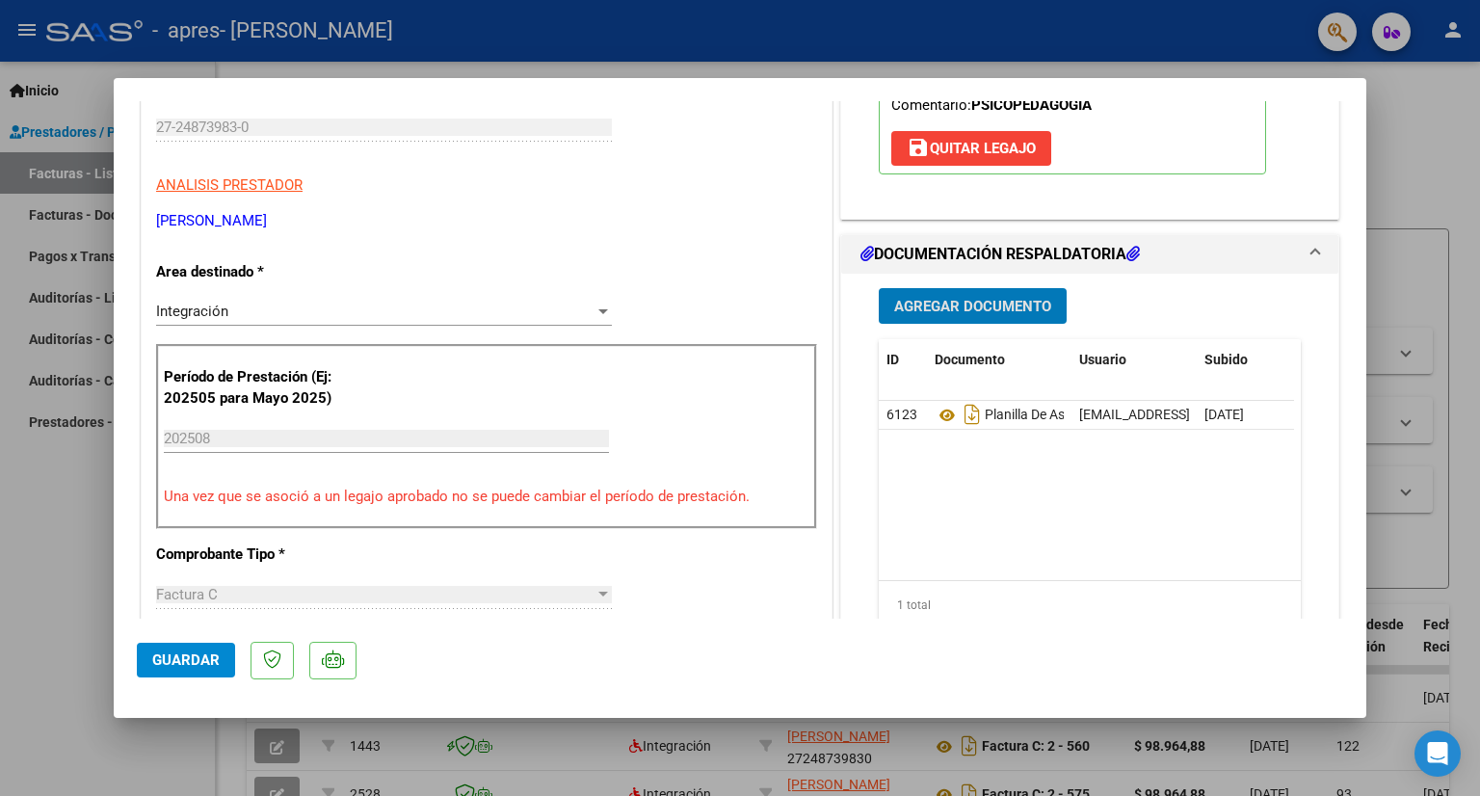
click at [199, 644] on button "Guardar" at bounding box center [186, 660] width 98 height 35
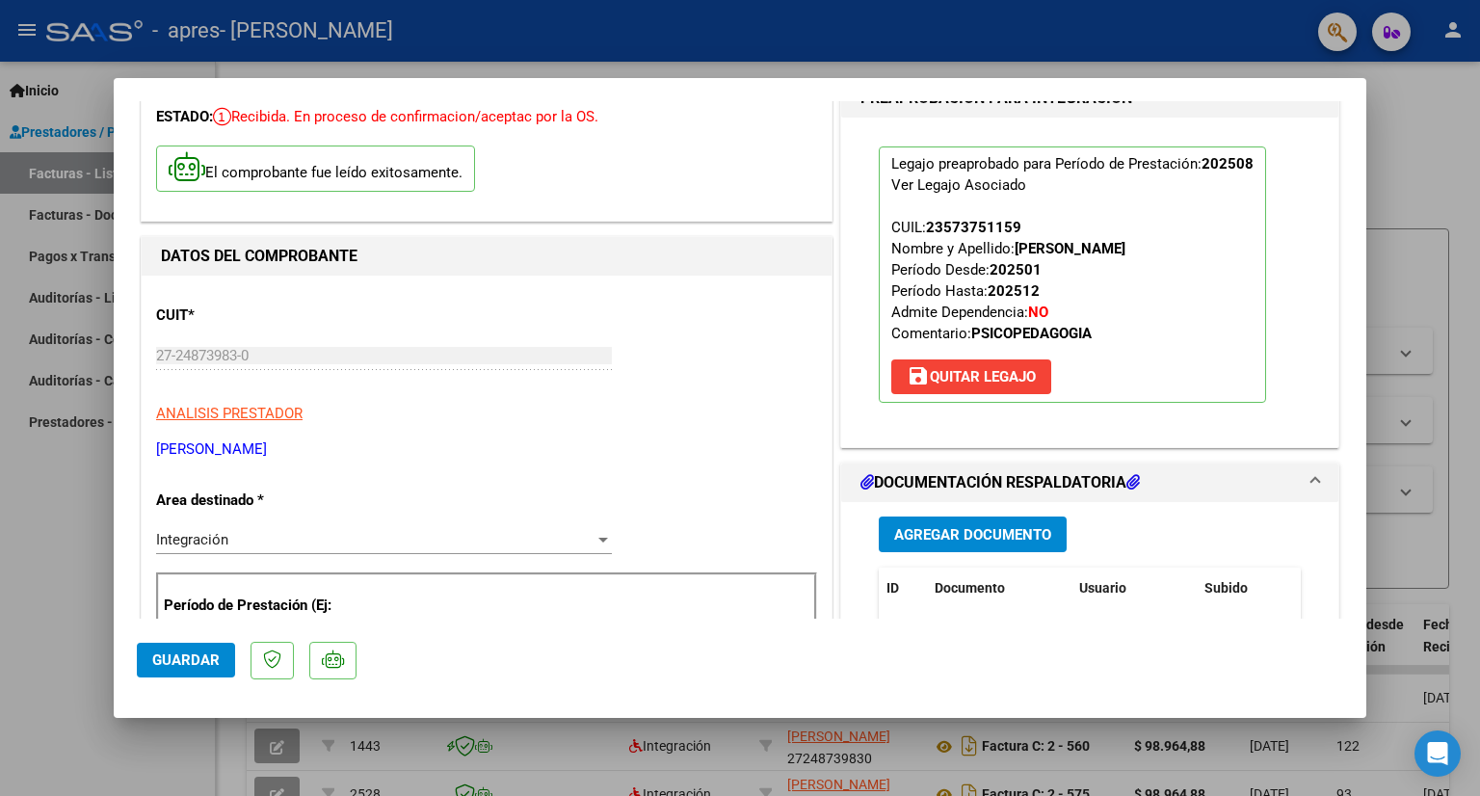
scroll to position [0, 0]
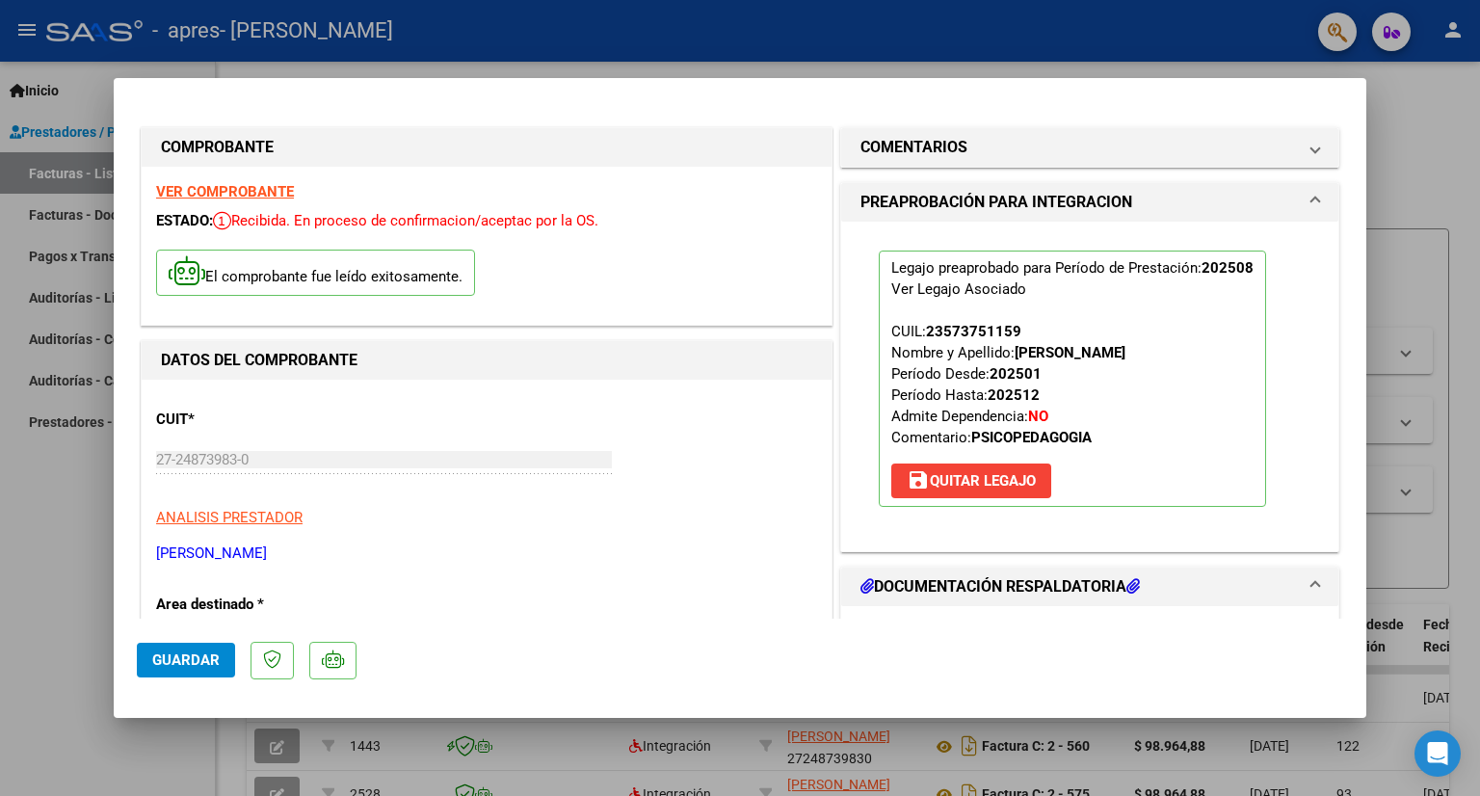
click at [175, 662] on span "Guardar" at bounding box center [185, 659] width 67 height 17
click at [185, 672] on button "Guardar" at bounding box center [186, 660] width 98 height 35
click at [1281, 159] on mat-expansion-panel-header "COMENTARIOS" at bounding box center [1089, 147] width 497 height 39
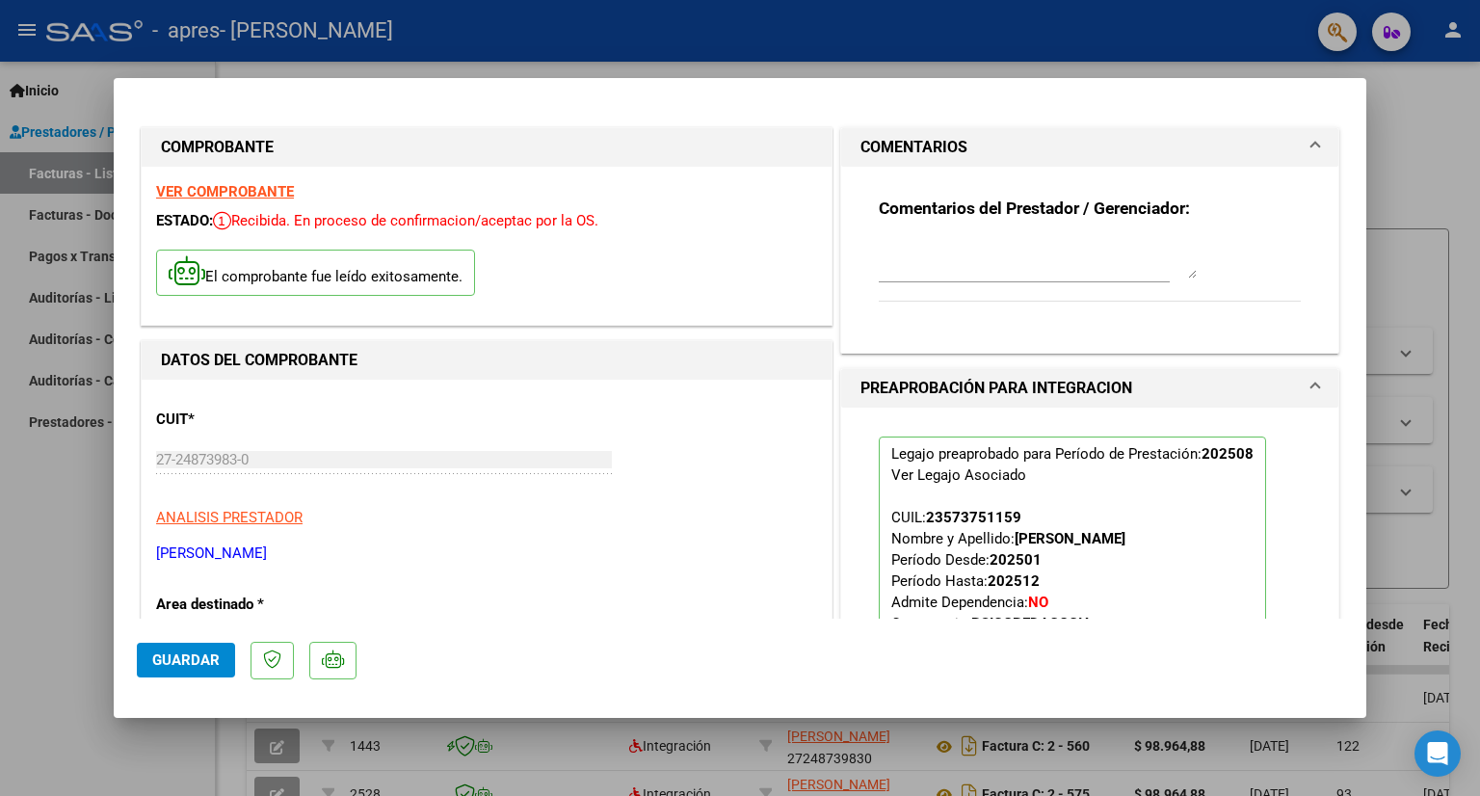
click at [183, 652] on span "Guardar" at bounding box center [185, 659] width 67 height 17
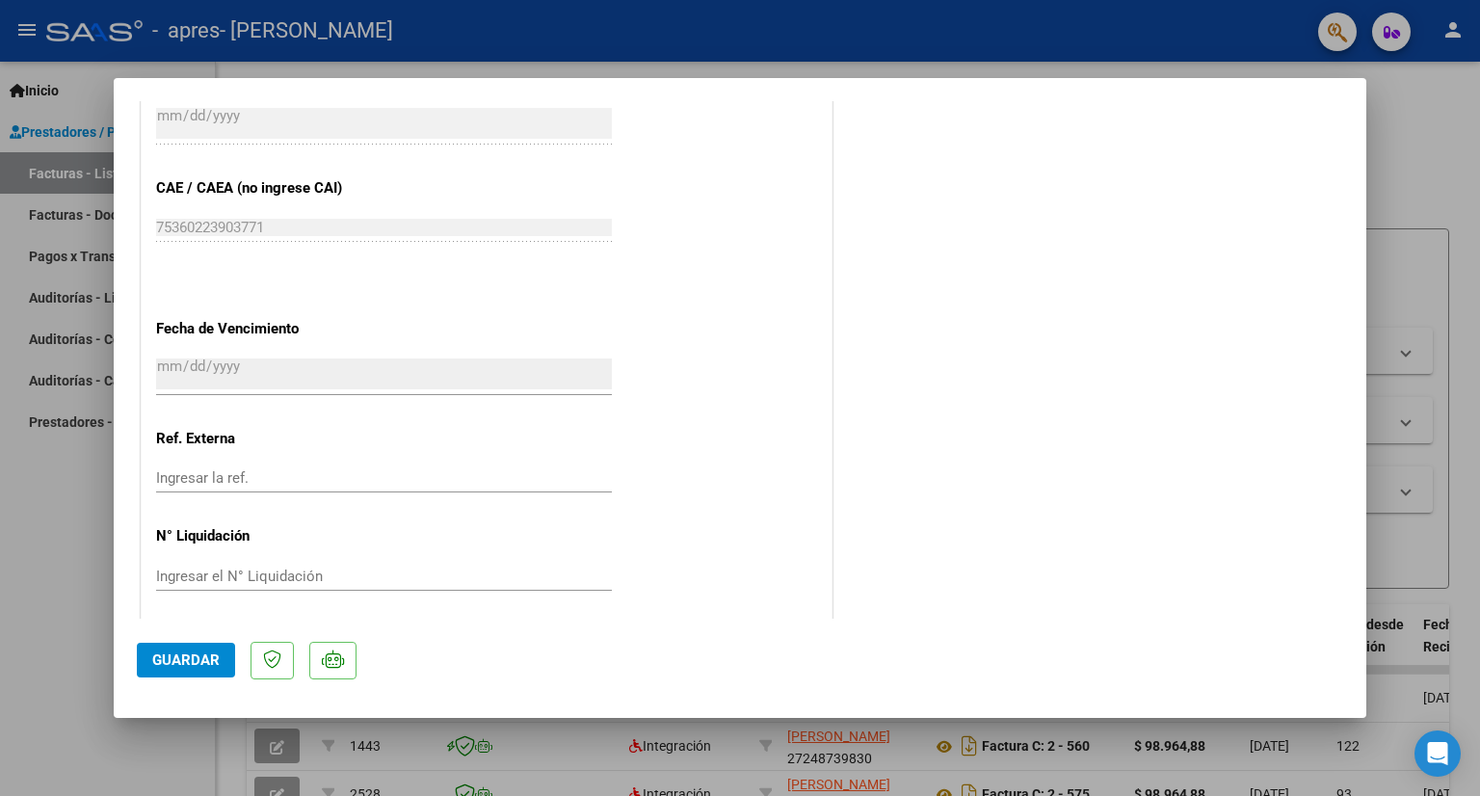
scroll to position [1200, 0]
click at [285, 656] on p at bounding box center [272, 661] width 43 height 38
click at [265, 668] on p at bounding box center [272, 661] width 43 height 38
click at [185, 665] on span "Guardar" at bounding box center [185, 659] width 67 height 17
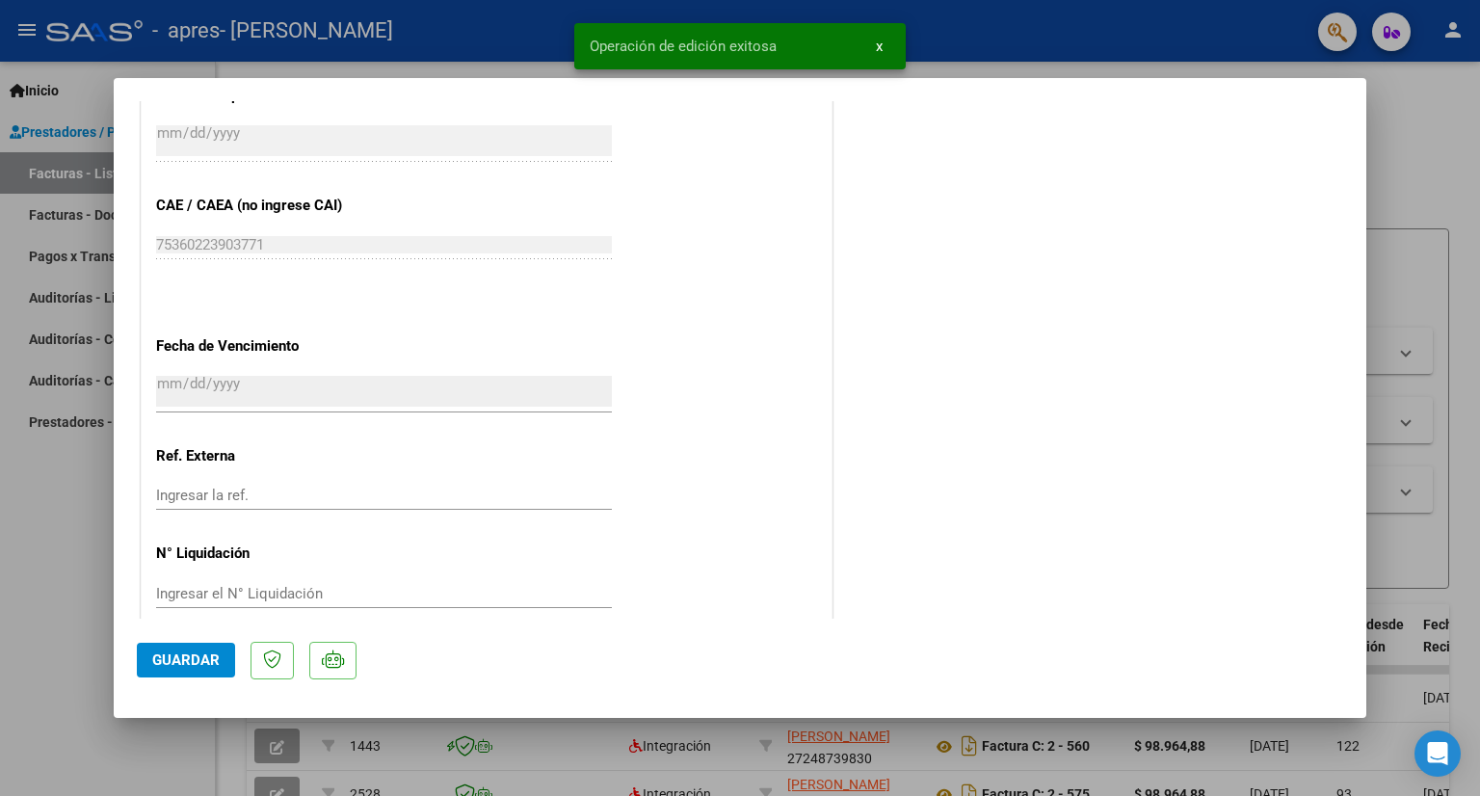
scroll to position [1205, 0]
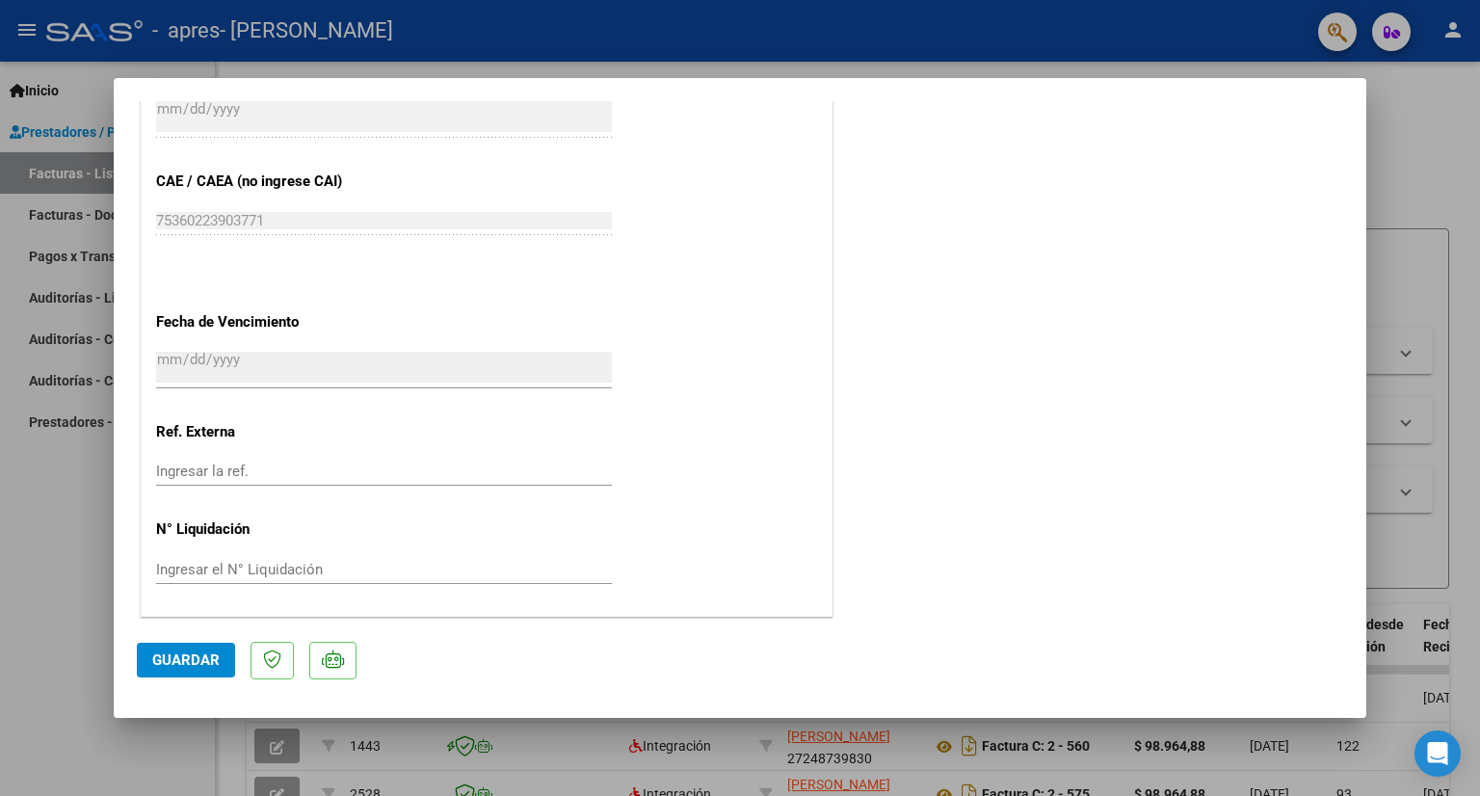
click at [1435, 162] on div at bounding box center [740, 398] width 1480 height 796
type input "$ 0,00"
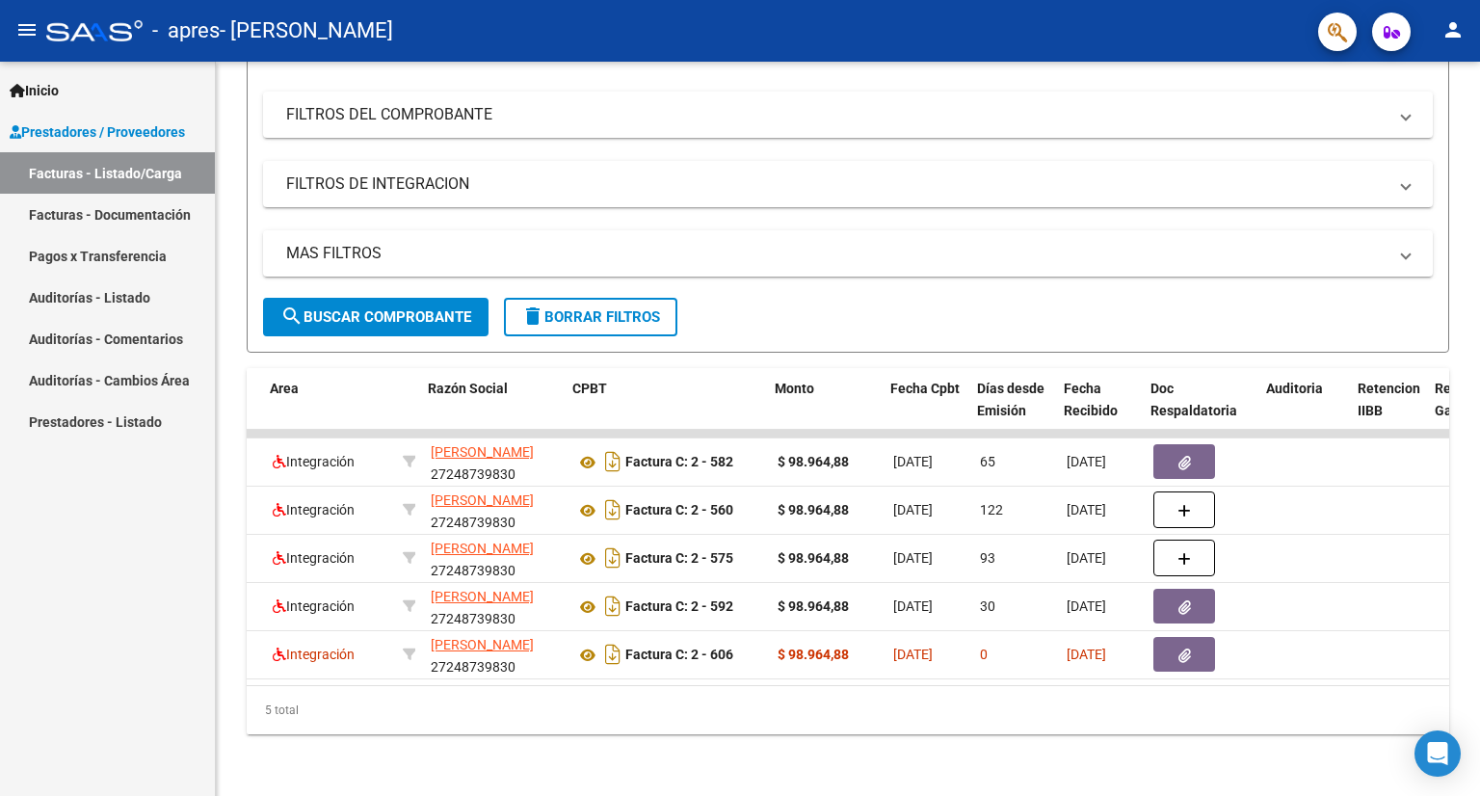
scroll to position [0, 363]
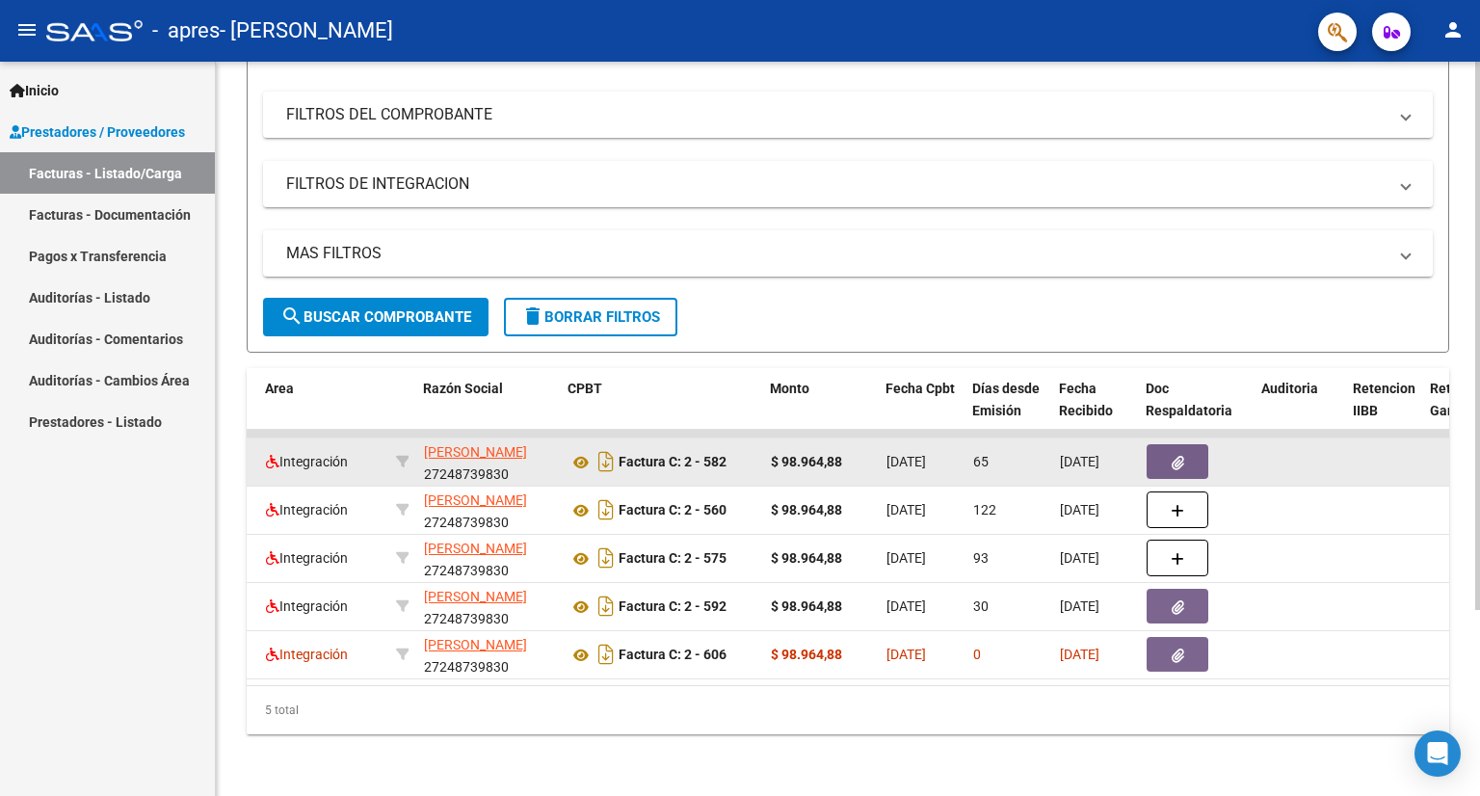
click at [1175, 456] on icon "button" at bounding box center [1178, 463] width 13 height 14
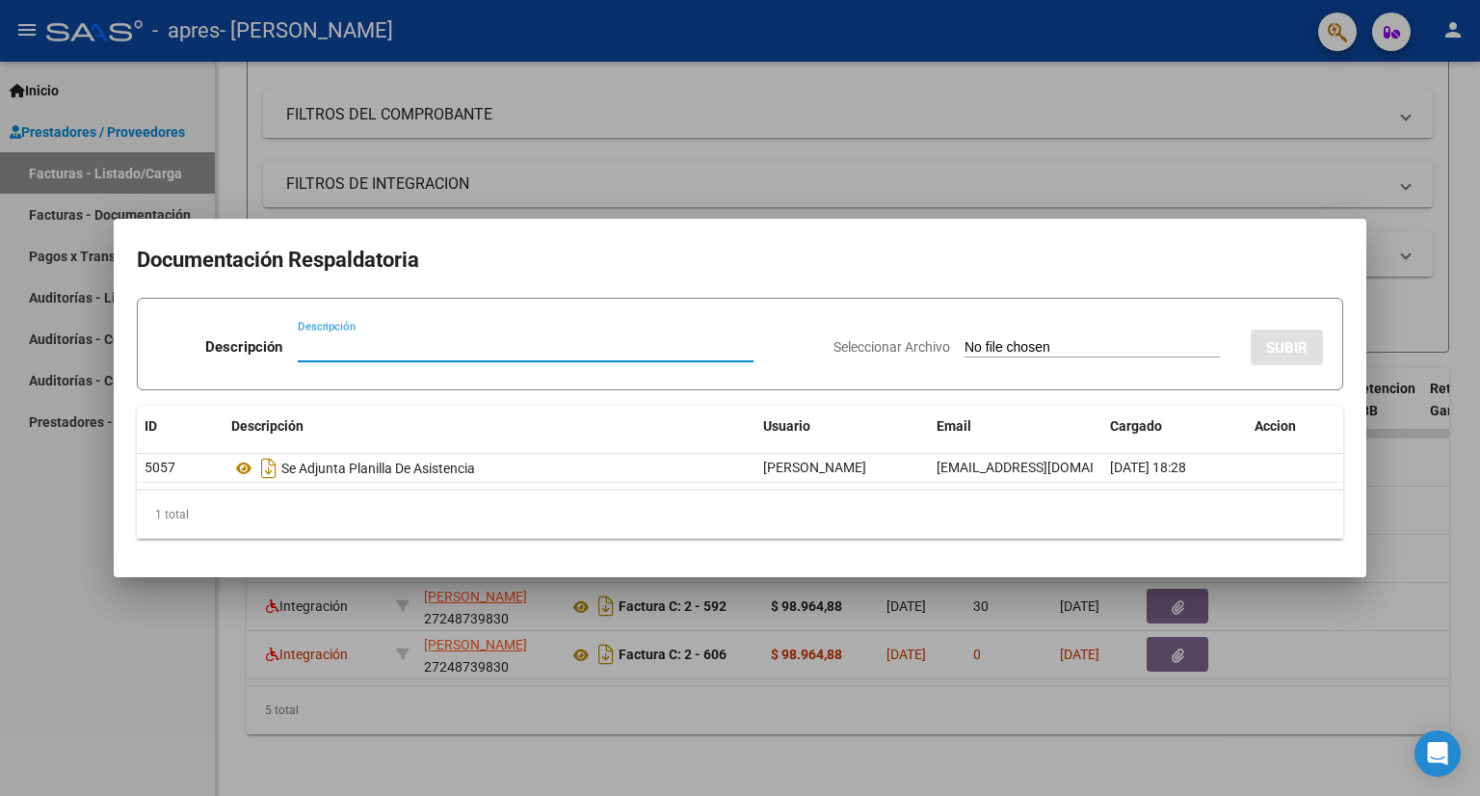
click at [836, 144] on div at bounding box center [740, 398] width 1480 height 796
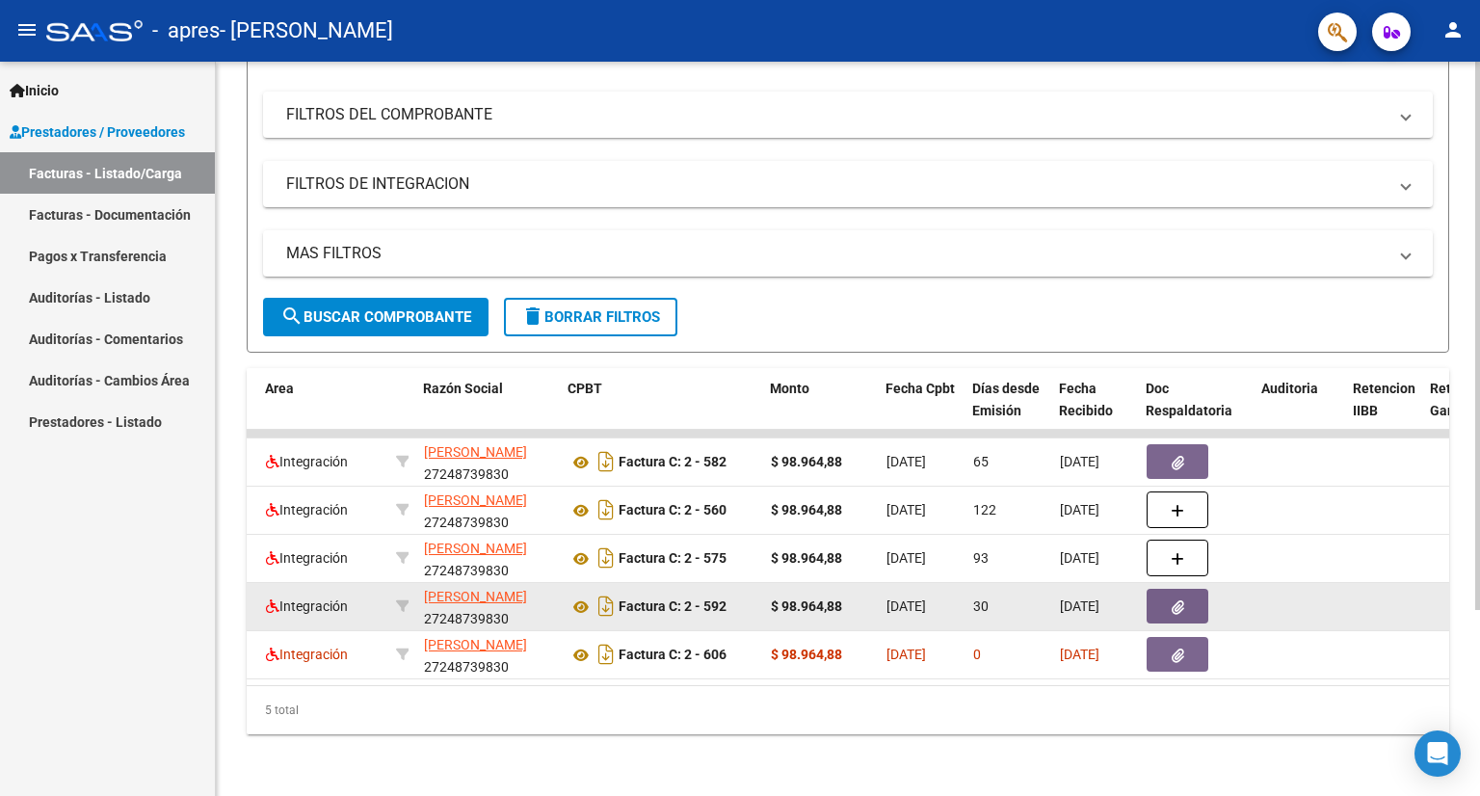
click at [1179, 600] on icon "button" at bounding box center [1178, 607] width 13 height 14
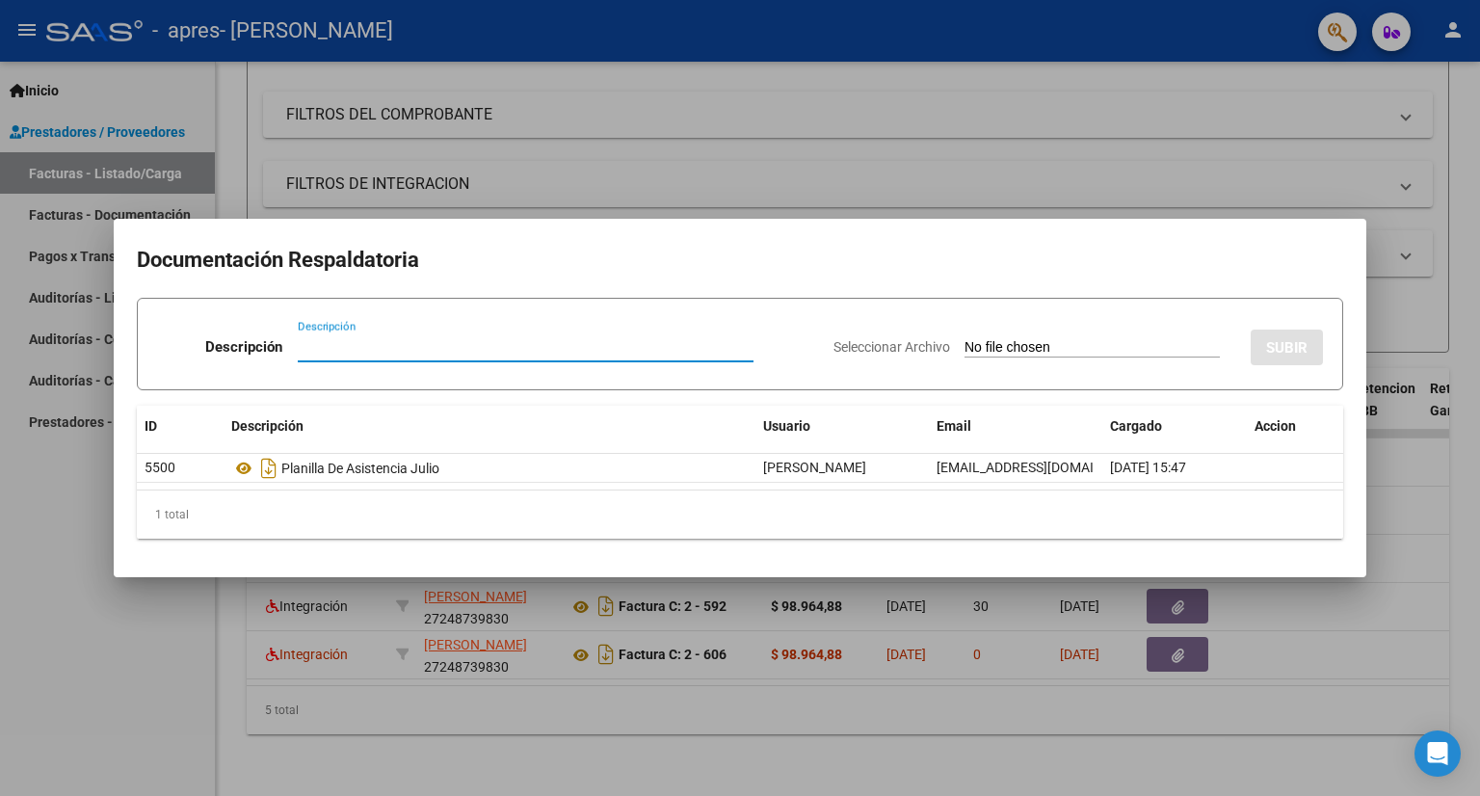
click at [854, 85] on div at bounding box center [740, 398] width 1480 height 796
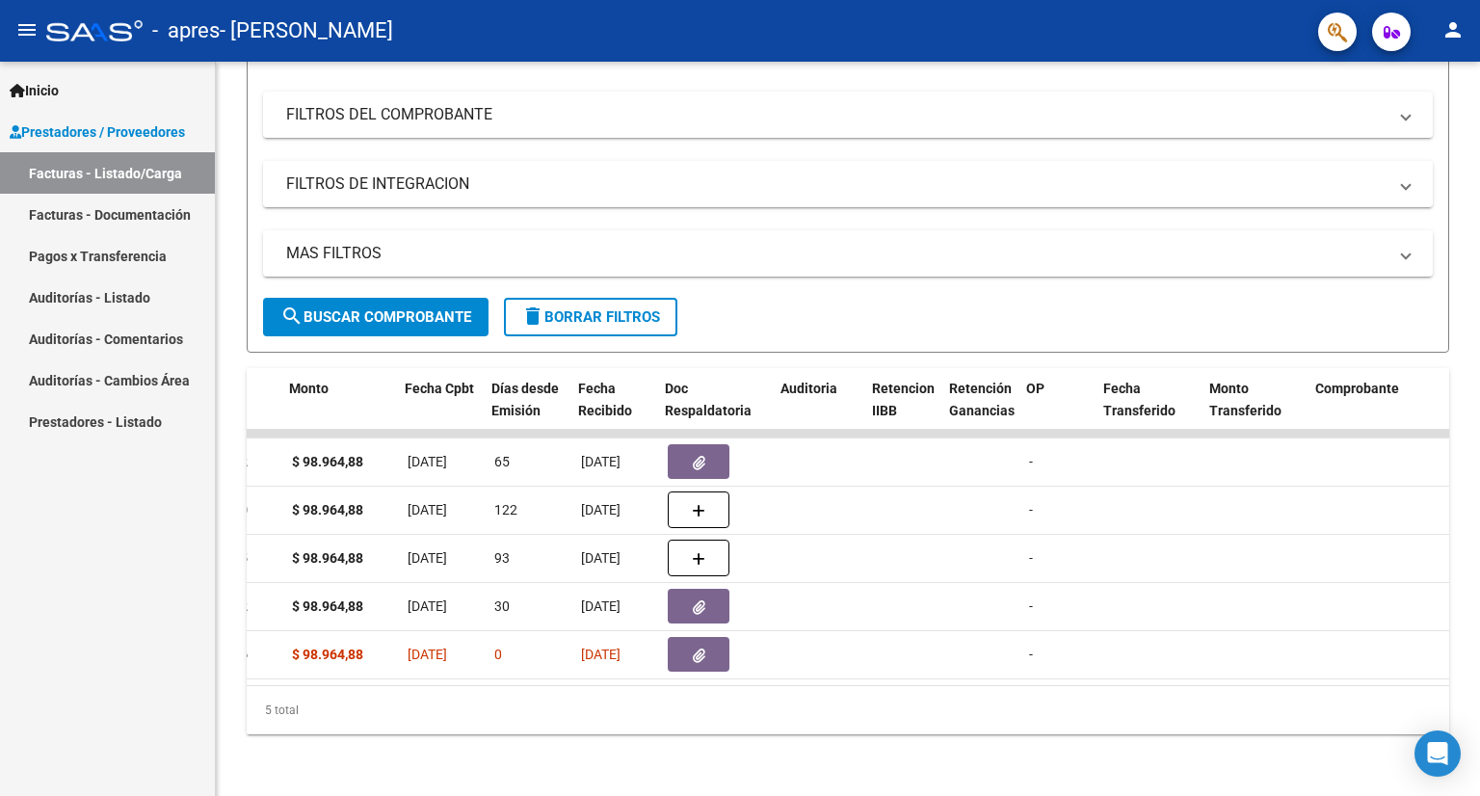
scroll to position [0, 844]
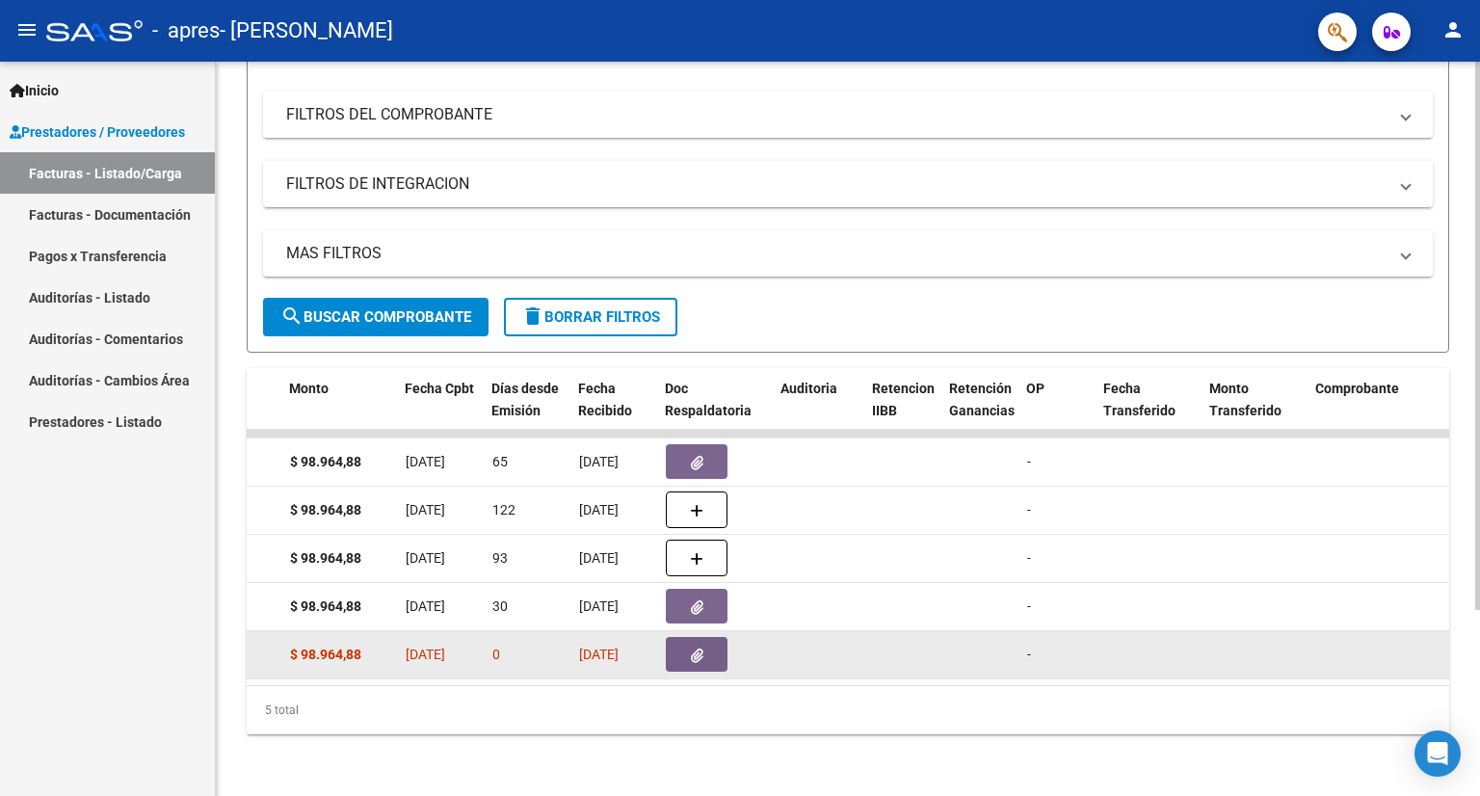
click at [1149, 656] on datatable-body-cell at bounding box center [1149, 654] width 106 height 47
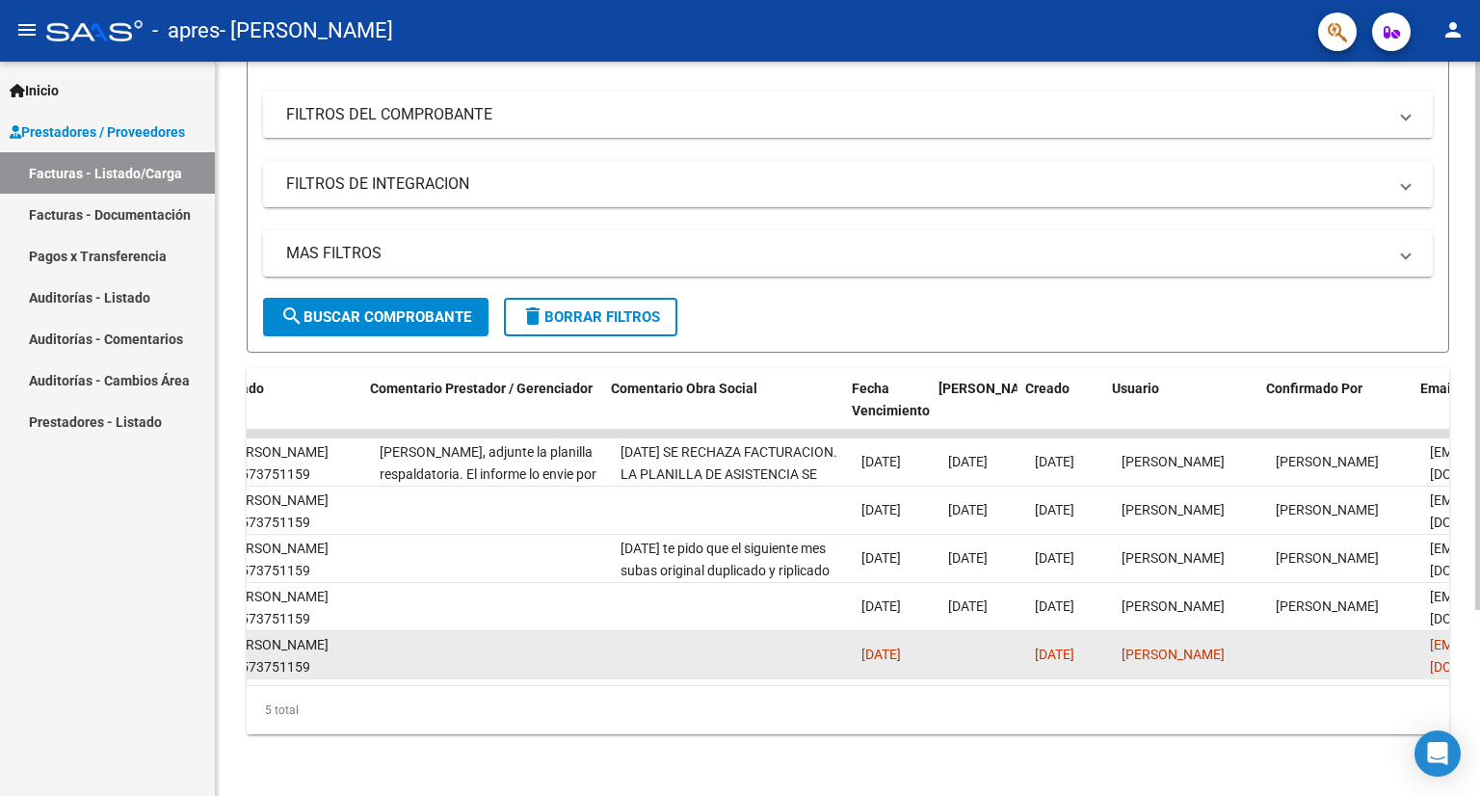
scroll to position [0, 2860]
